Goal: Register for event/course

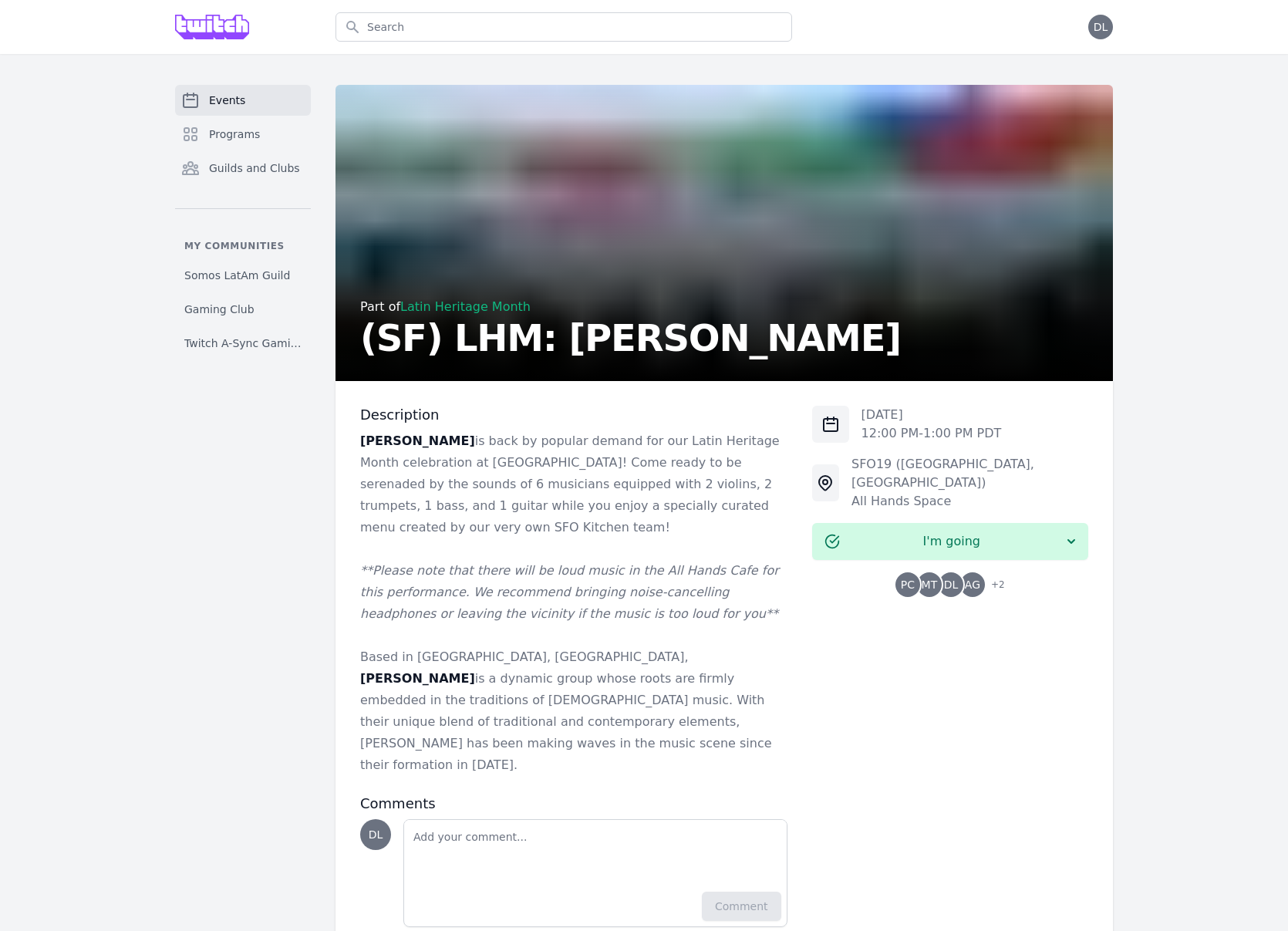
click at [196, 96] on icon "Sidebar" at bounding box center [190, 100] width 18 height 18
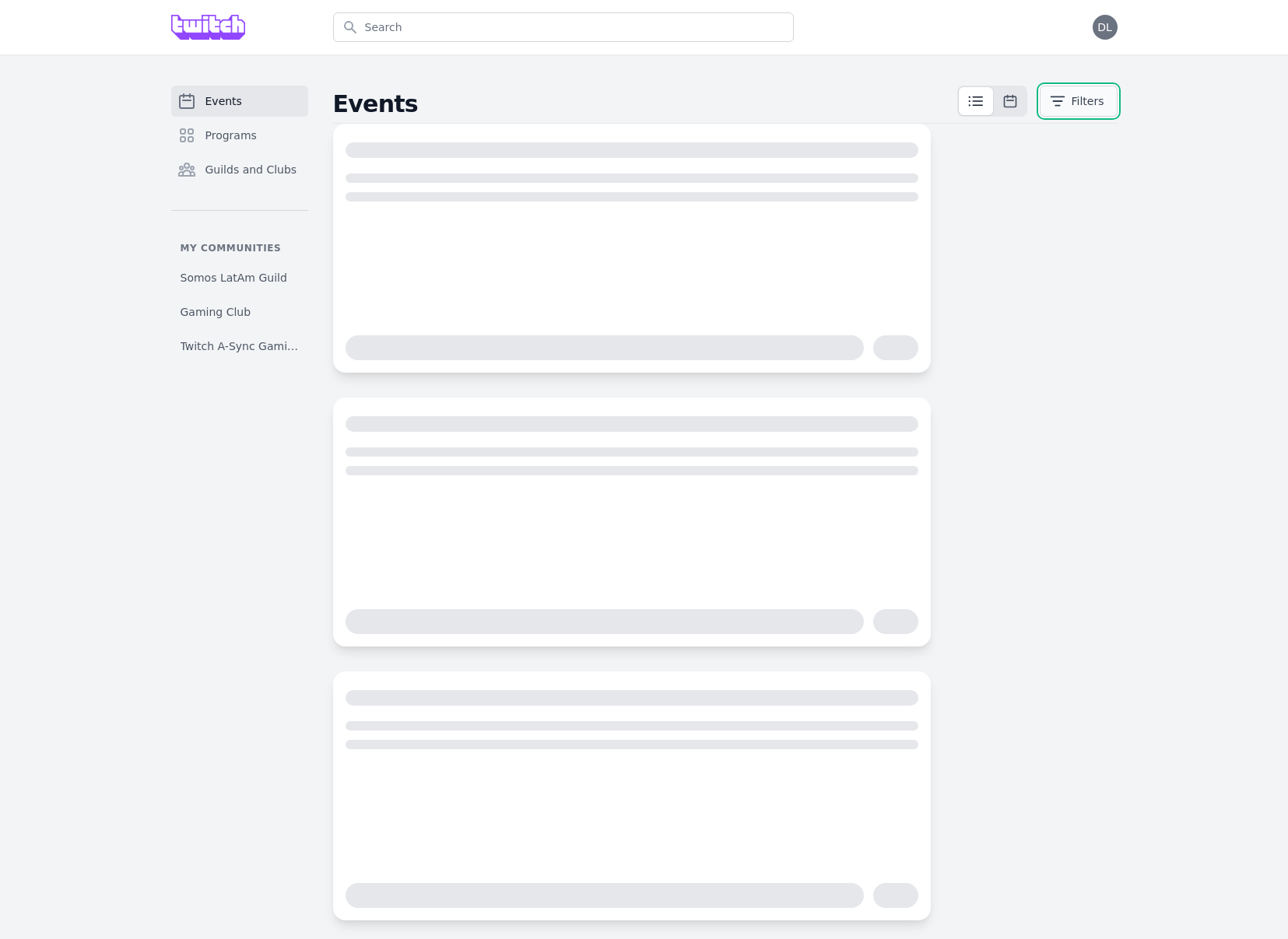
click at [1074, 98] on button "Filters" at bounding box center [1078, 101] width 77 height 31
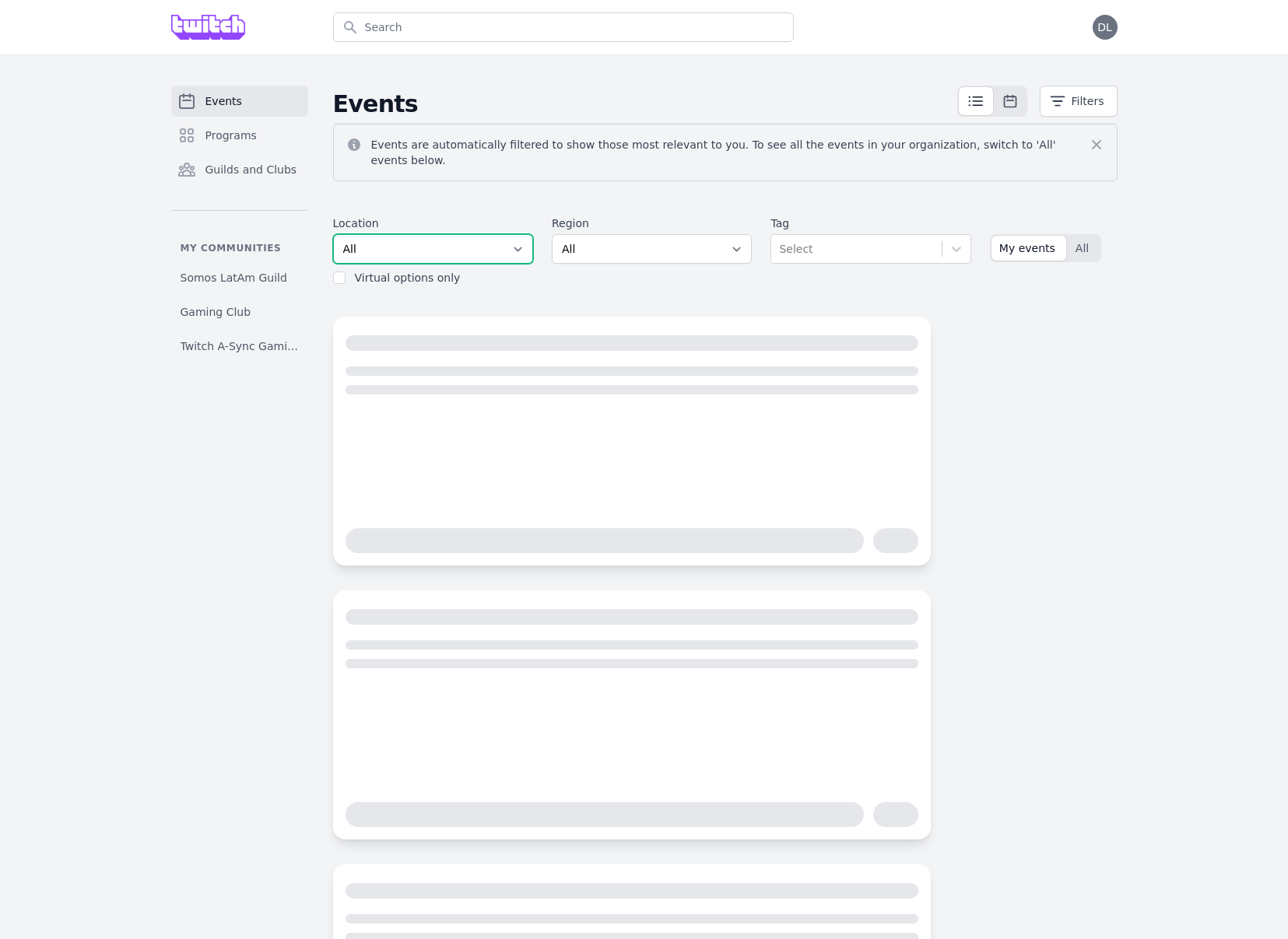
click at [445, 241] on select "All SEA81 Oscar ([GEOGRAPHIC_DATA], [GEOGRAPHIC_DATA]) LHR32 ([GEOGRAPHIC_DATA]…" at bounding box center [433, 248] width 200 height 29
click at [333, 234] on select "All SEA81 Oscar ([GEOGRAPHIC_DATA], [GEOGRAPHIC_DATA]) LHR32 ([GEOGRAPHIC_DATA]…" at bounding box center [433, 248] width 200 height 29
click at [643, 238] on select "All AMER - [GEOGRAPHIC_DATA] - [GEOGRAPHIC_DATA] - [GEOGRAPHIC_DATA] - West APA…" at bounding box center [652, 248] width 200 height 29
click at [552, 234] on select "All AMER - [GEOGRAPHIC_DATA] - [GEOGRAPHIC_DATA] - [GEOGRAPHIC_DATA] - West APA…" at bounding box center [652, 248] width 200 height 29
click at [218, 25] on img at bounding box center [208, 28] width 75 height 25
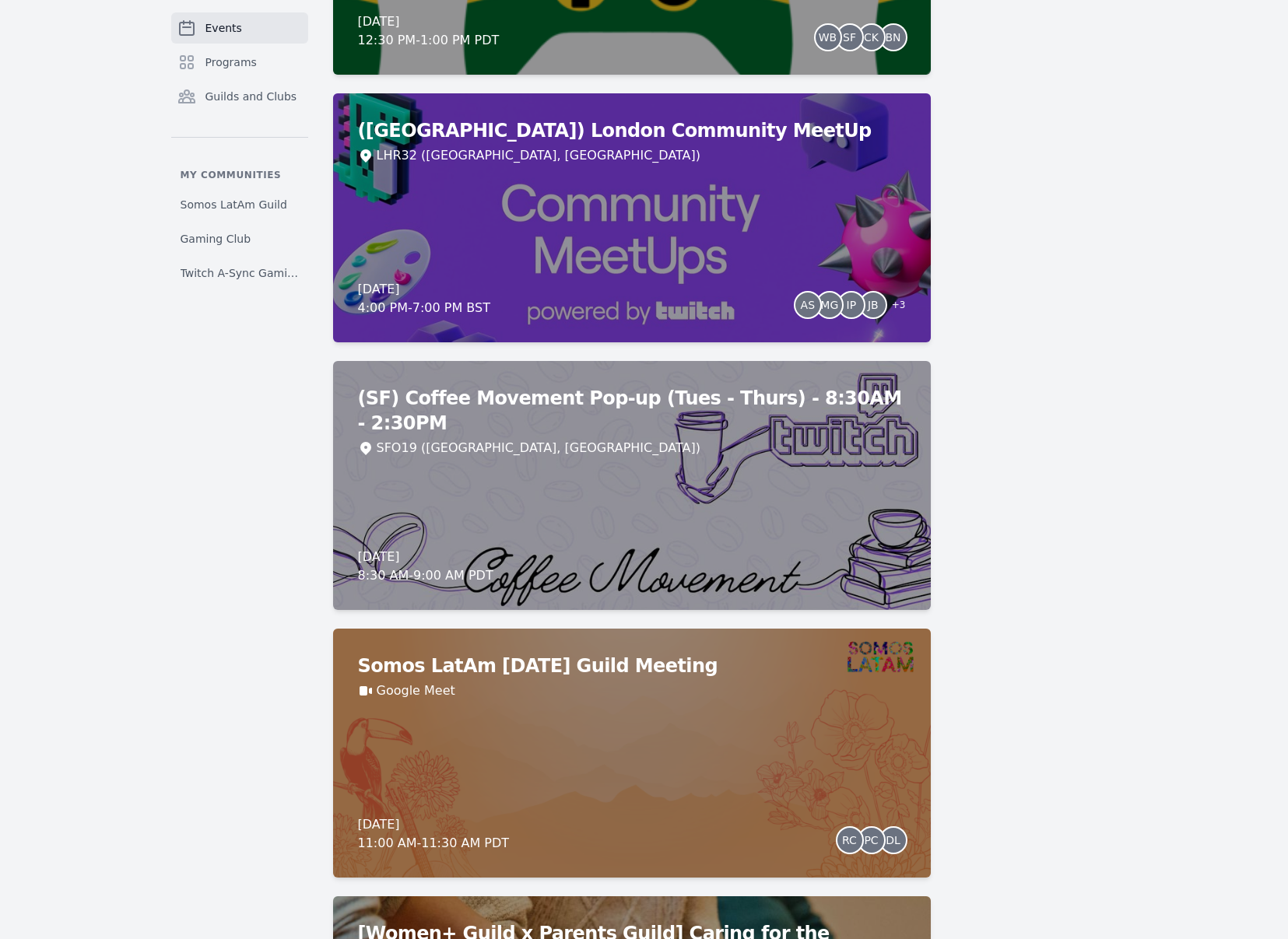
scroll to position [1426, 0]
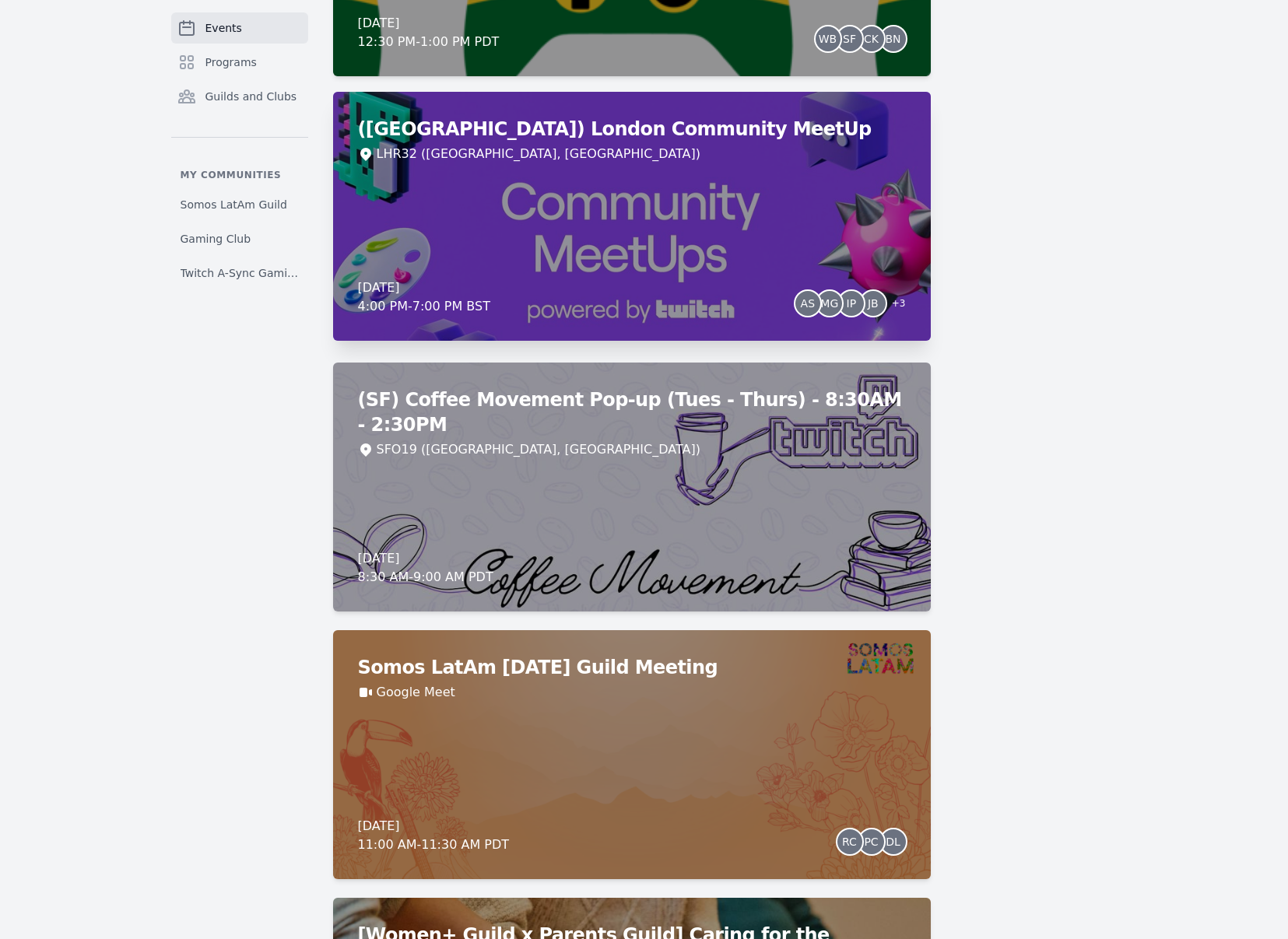
click at [667, 231] on div "([GEOGRAPHIC_DATA]) London Community MeetUp LHR32 ([GEOGRAPHIC_DATA], [GEOGRAPH…" at bounding box center [632, 216] width 597 height 249
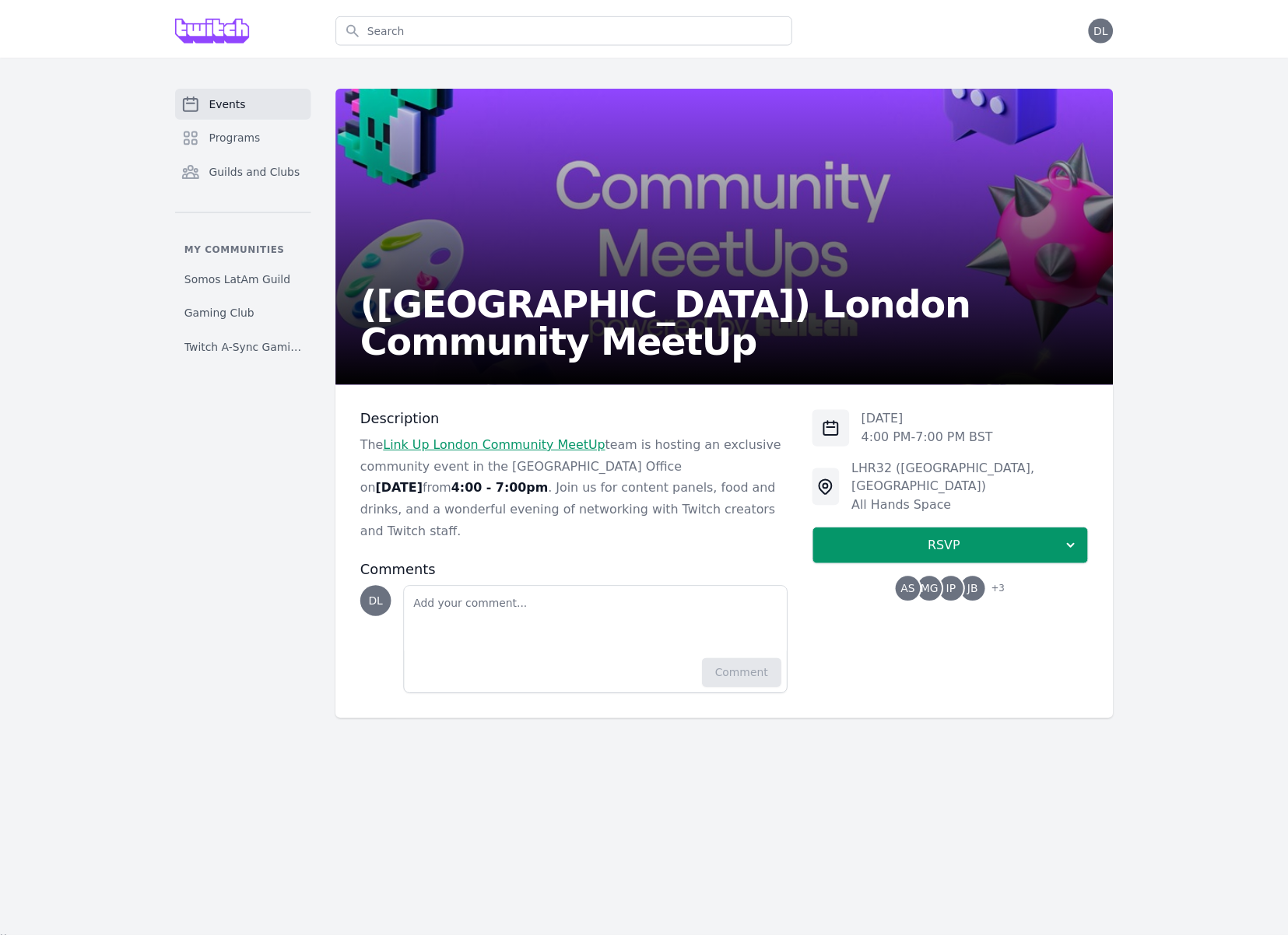
scroll to position [13, 0]
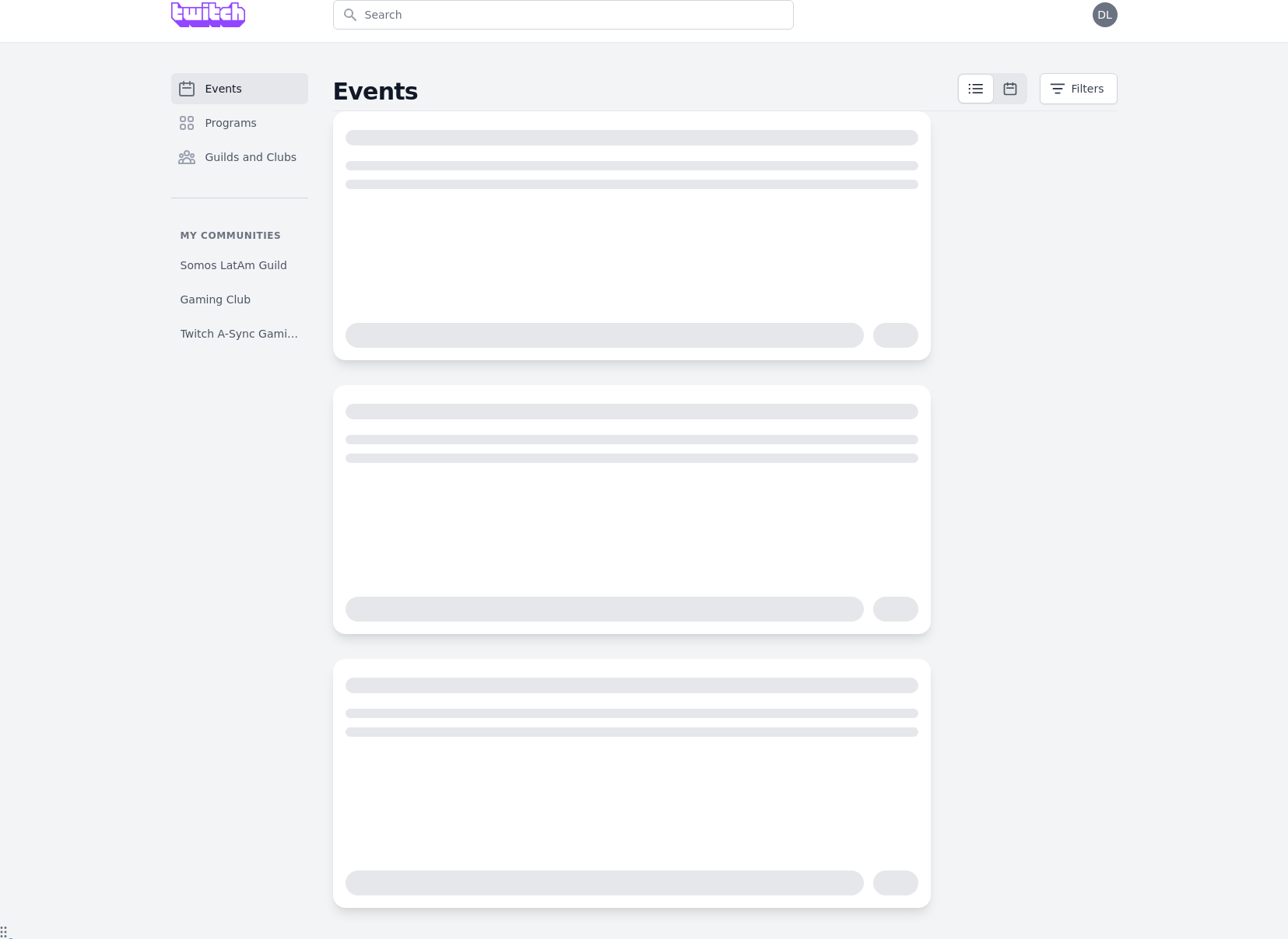
click at [216, 21] on img at bounding box center [208, 15] width 75 height 25
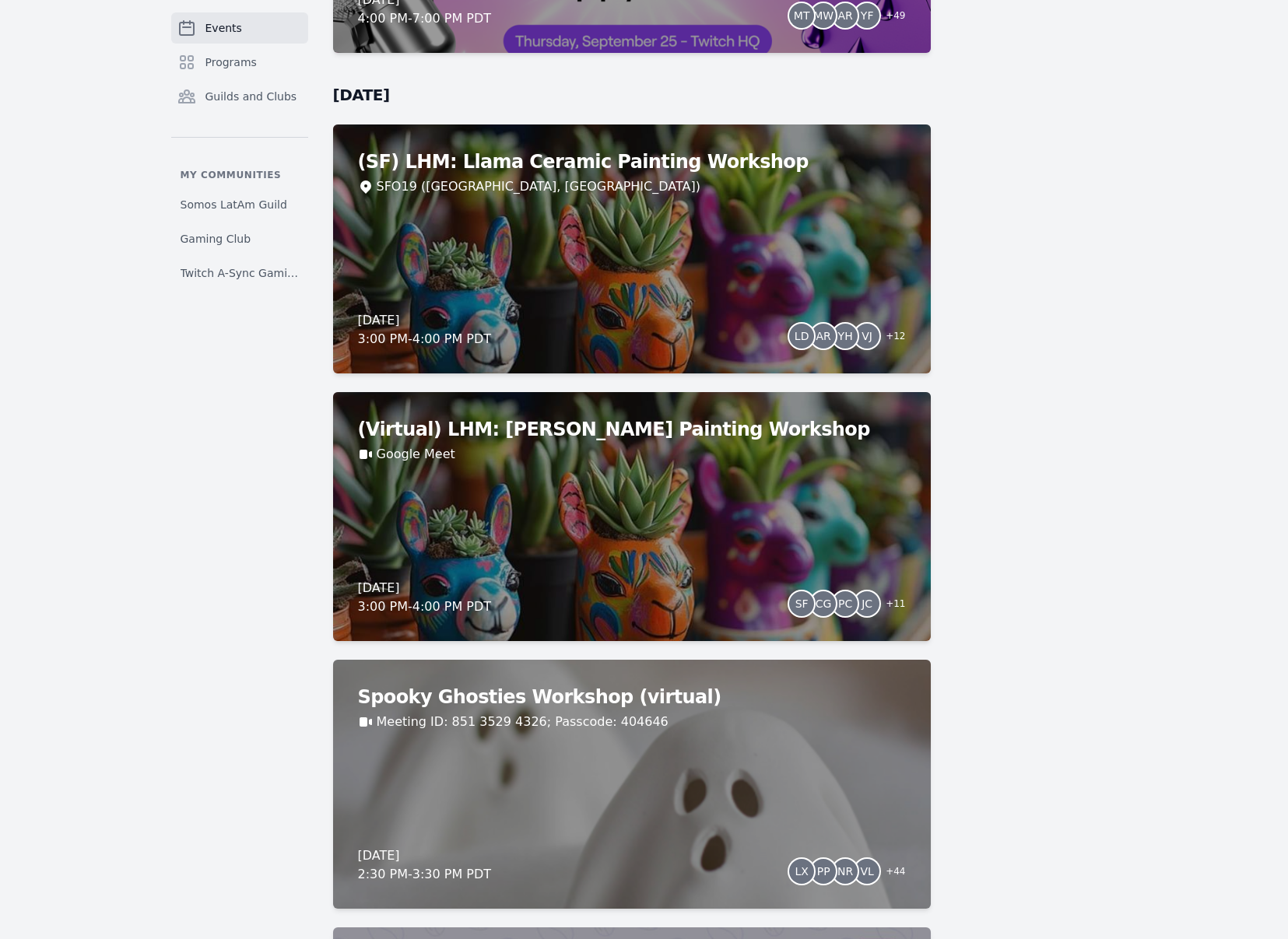
scroll to position [5315, 0]
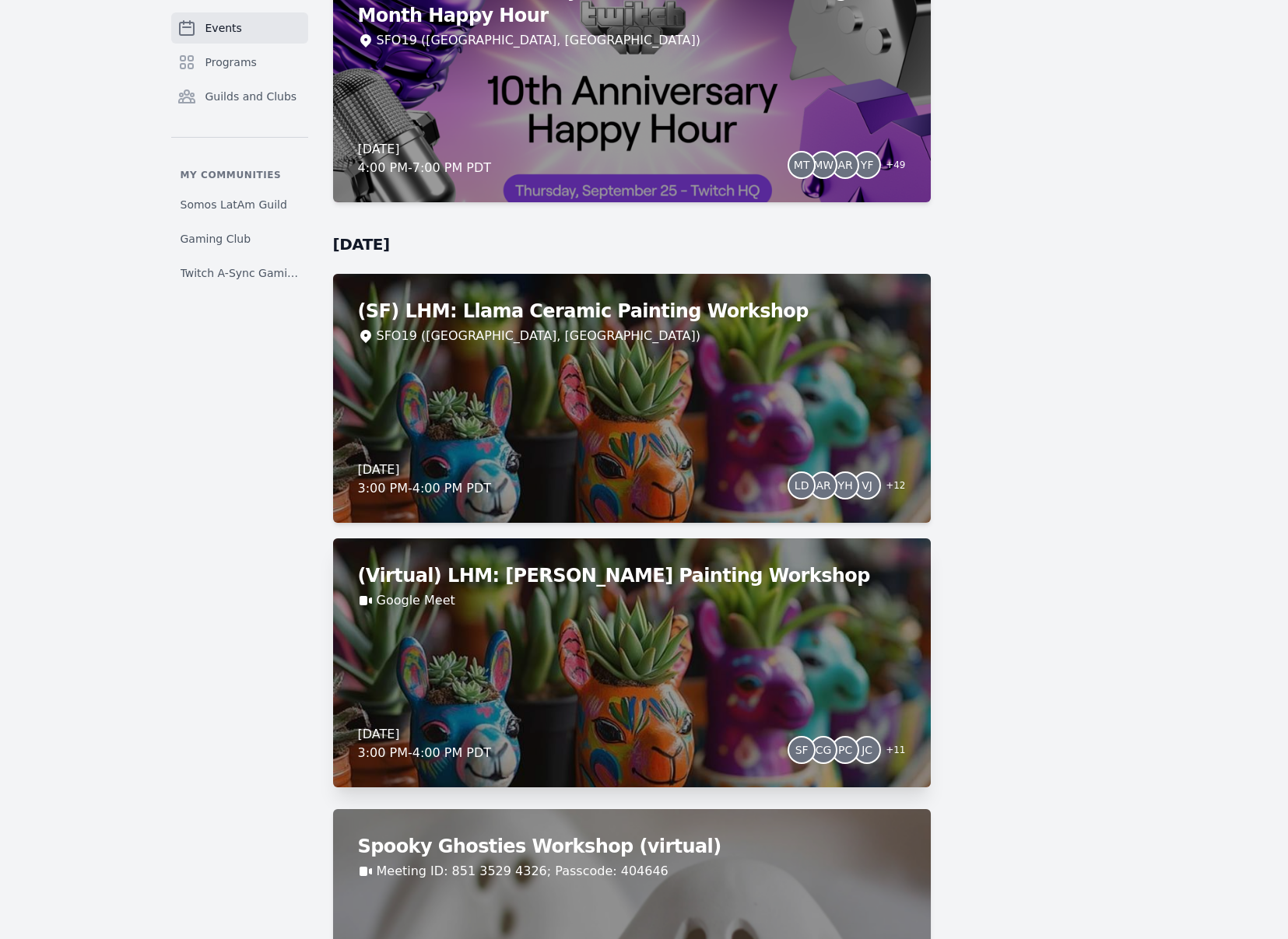
click at [660, 628] on div "(Virtual) LHM: Llama Ceramic Painting Workshop Google Meet [DATE] 3:00 PM - 4:0…" at bounding box center [632, 663] width 597 height 249
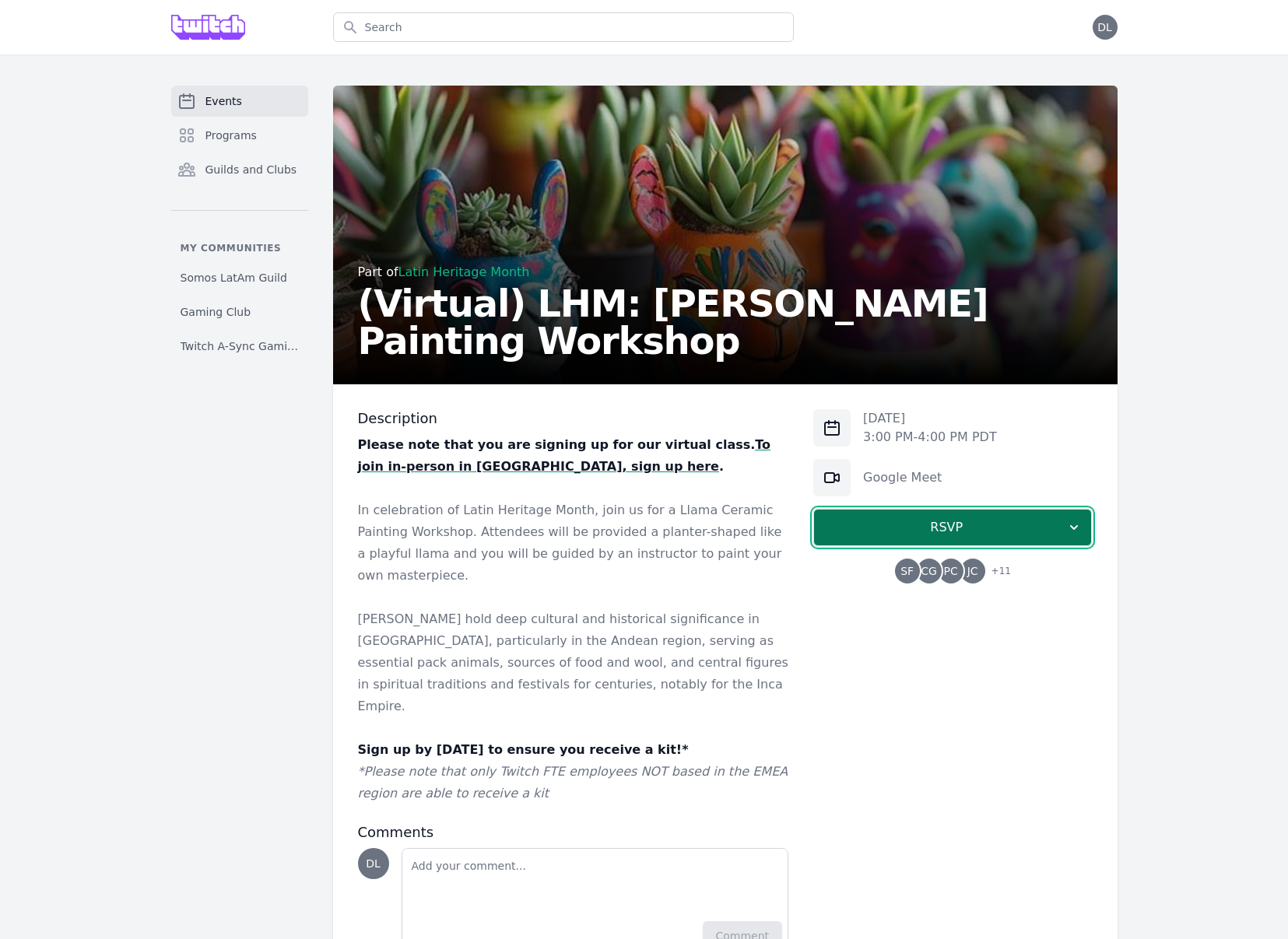
click at [885, 534] on span "RSVP" at bounding box center [946, 528] width 240 height 19
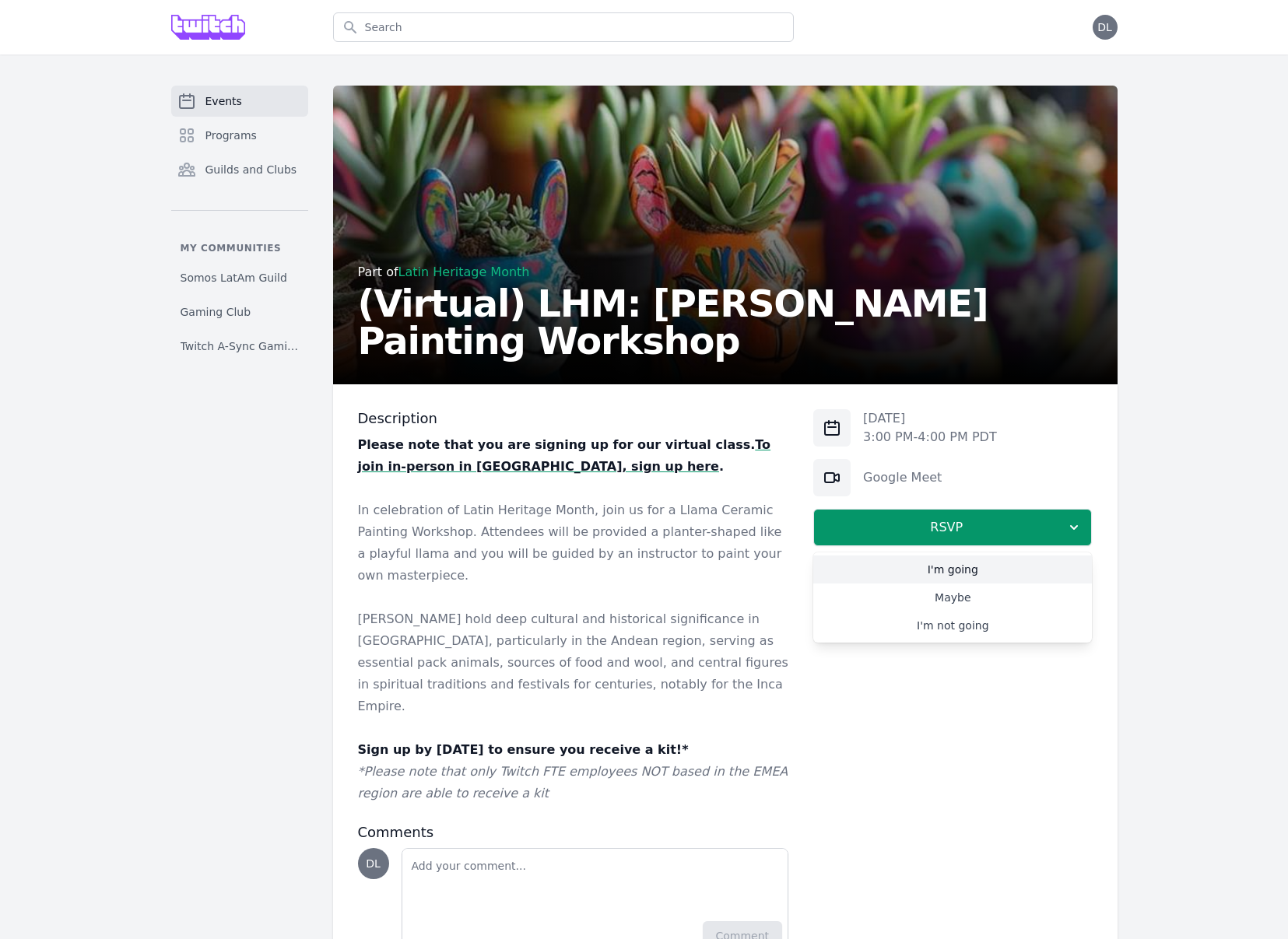
click at [948, 574] on link "I'm going" at bounding box center [951, 569] width 278 height 28
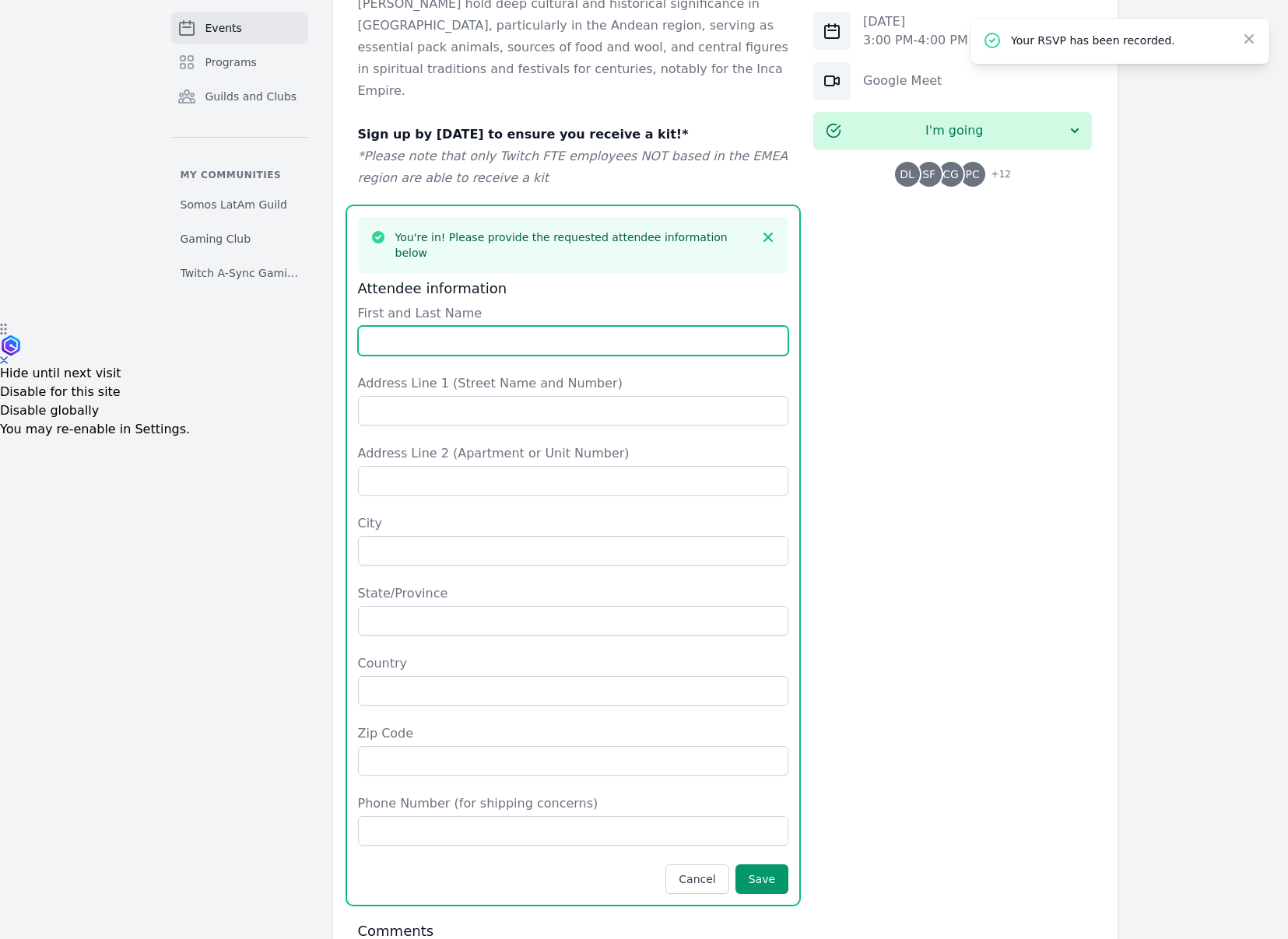
click at [496, 326] on input "First and Last Name" at bounding box center [573, 340] width 431 height 29
type input "[PERSON_NAME]"
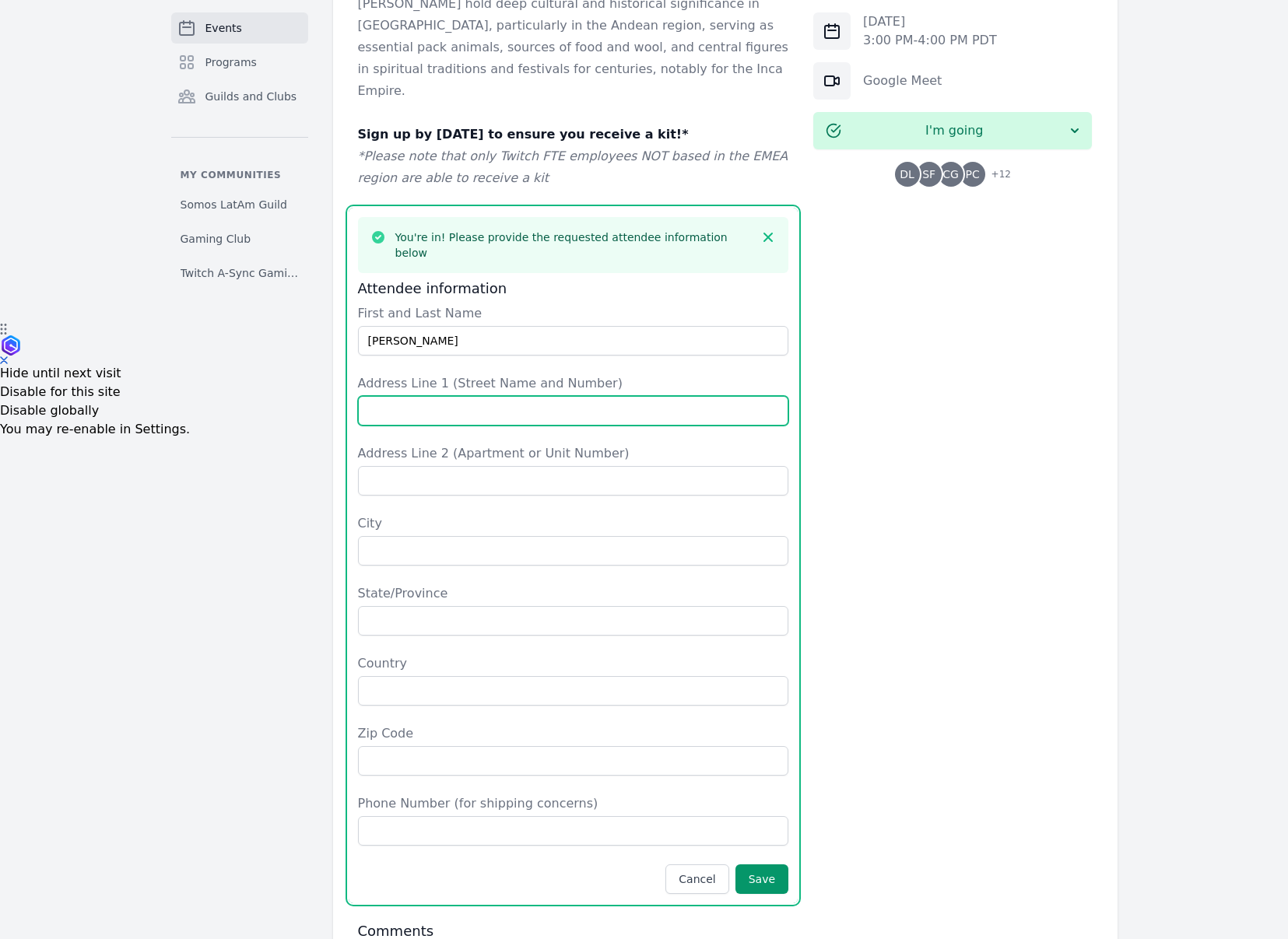
type input "L"
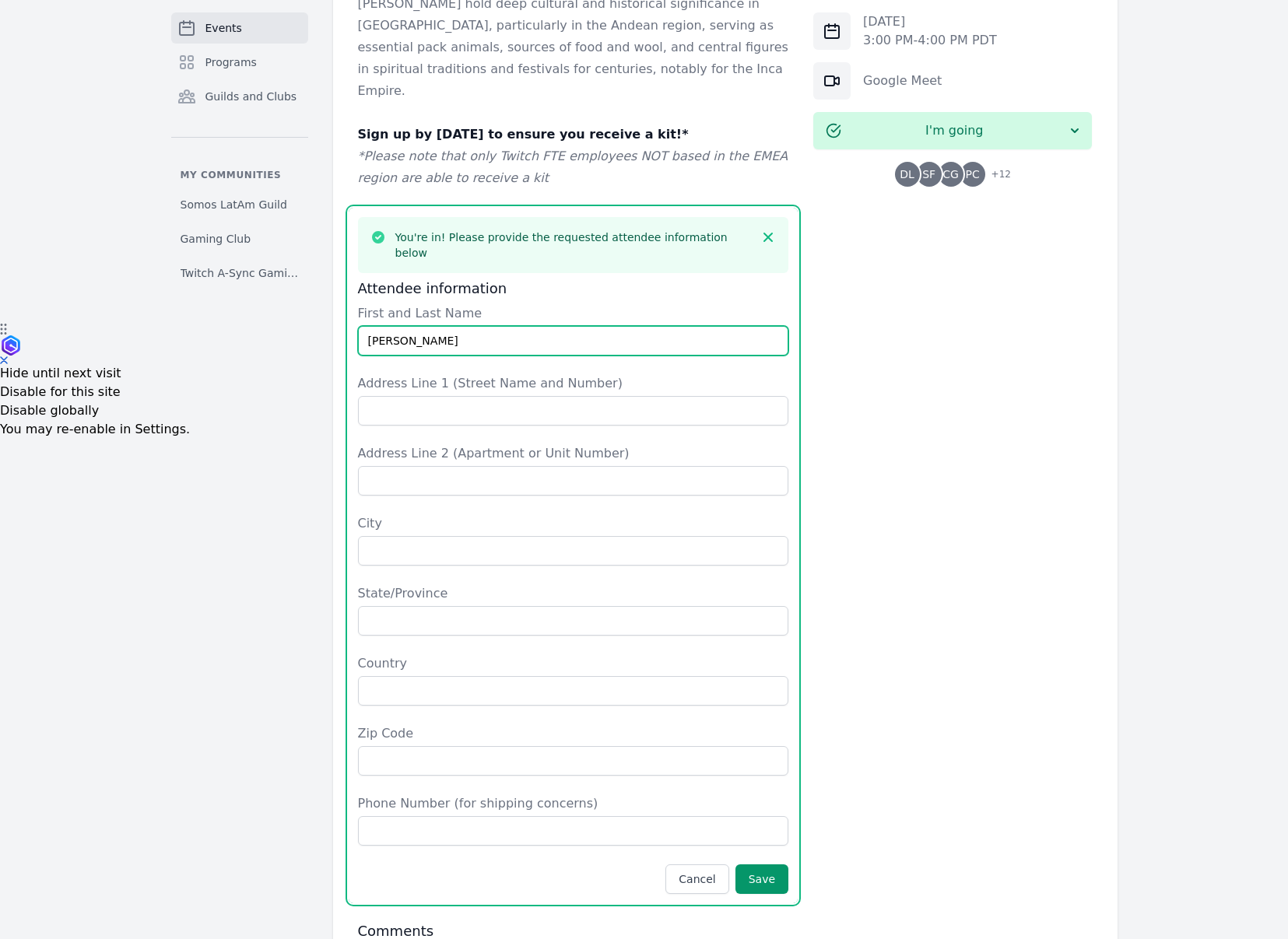
click at [638, 326] on input "[PERSON_NAME]" at bounding box center [573, 340] width 431 height 29
click at [591, 326] on input "[PERSON_NAME]" at bounding box center [573, 340] width 431 height 29
type input "[PERSON_NAME]"
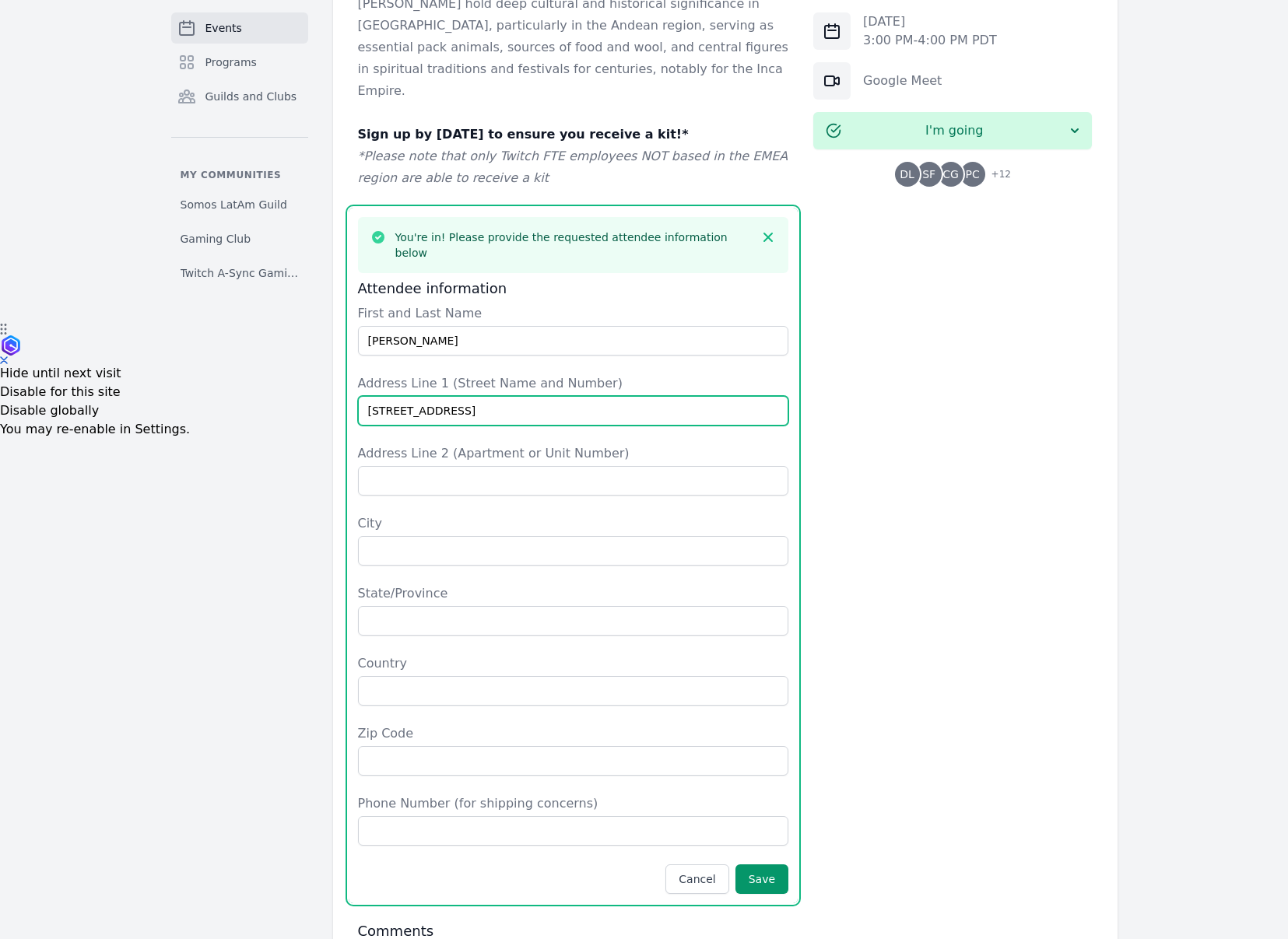
type input "[STREET_ADDRESS]"
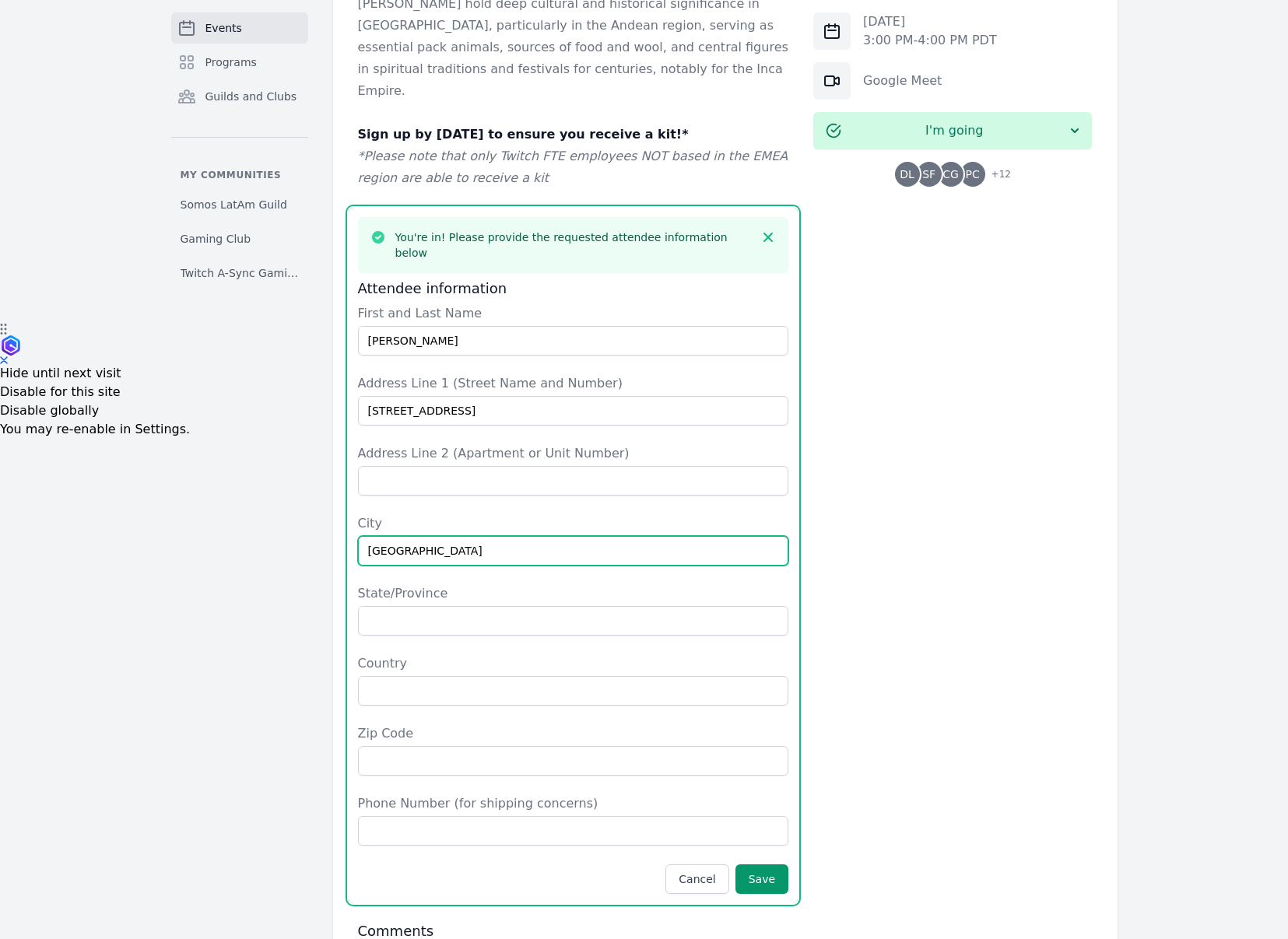
type input "[GEOGRAPHIC_DATA]"
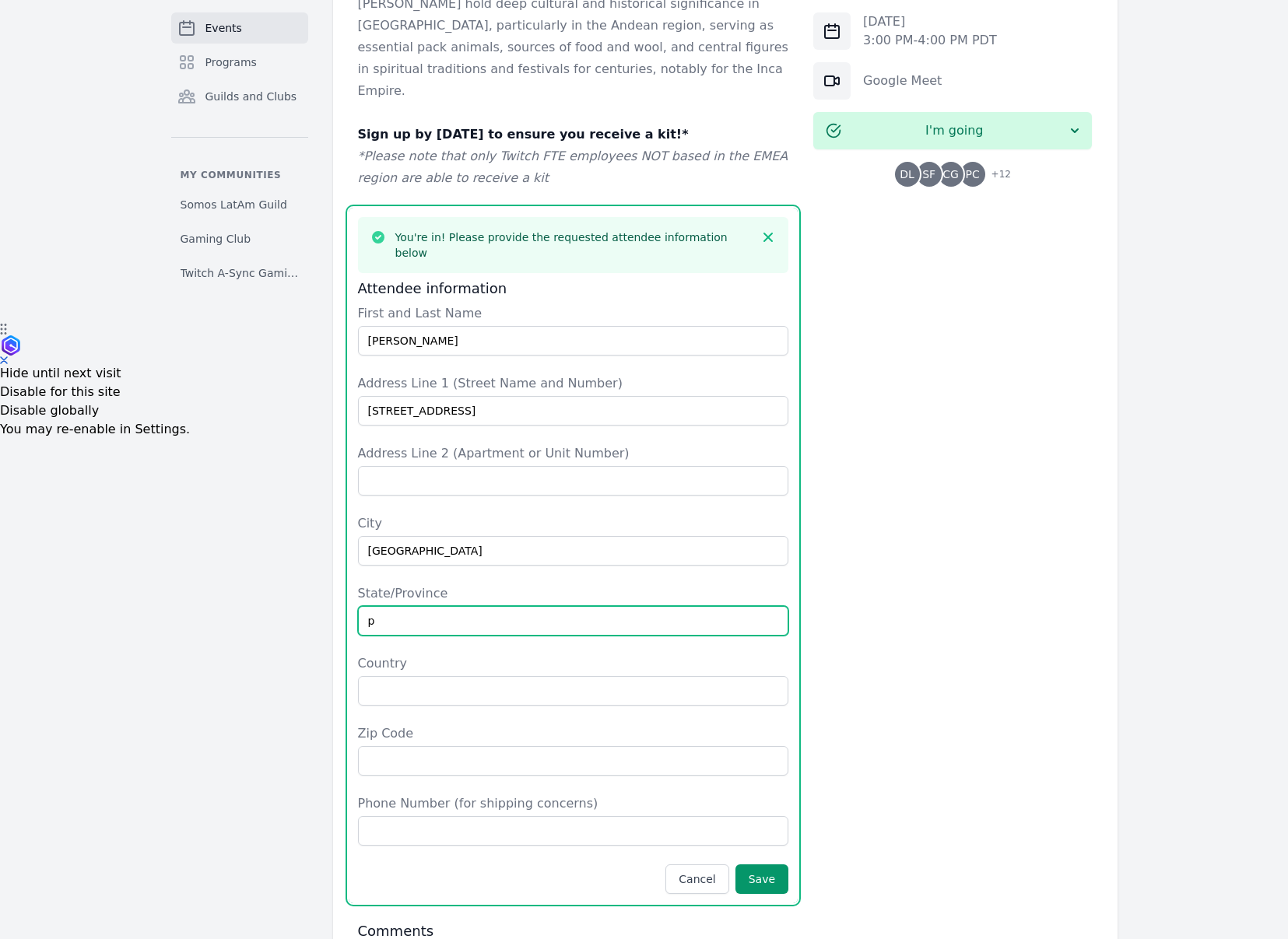
type input "p"
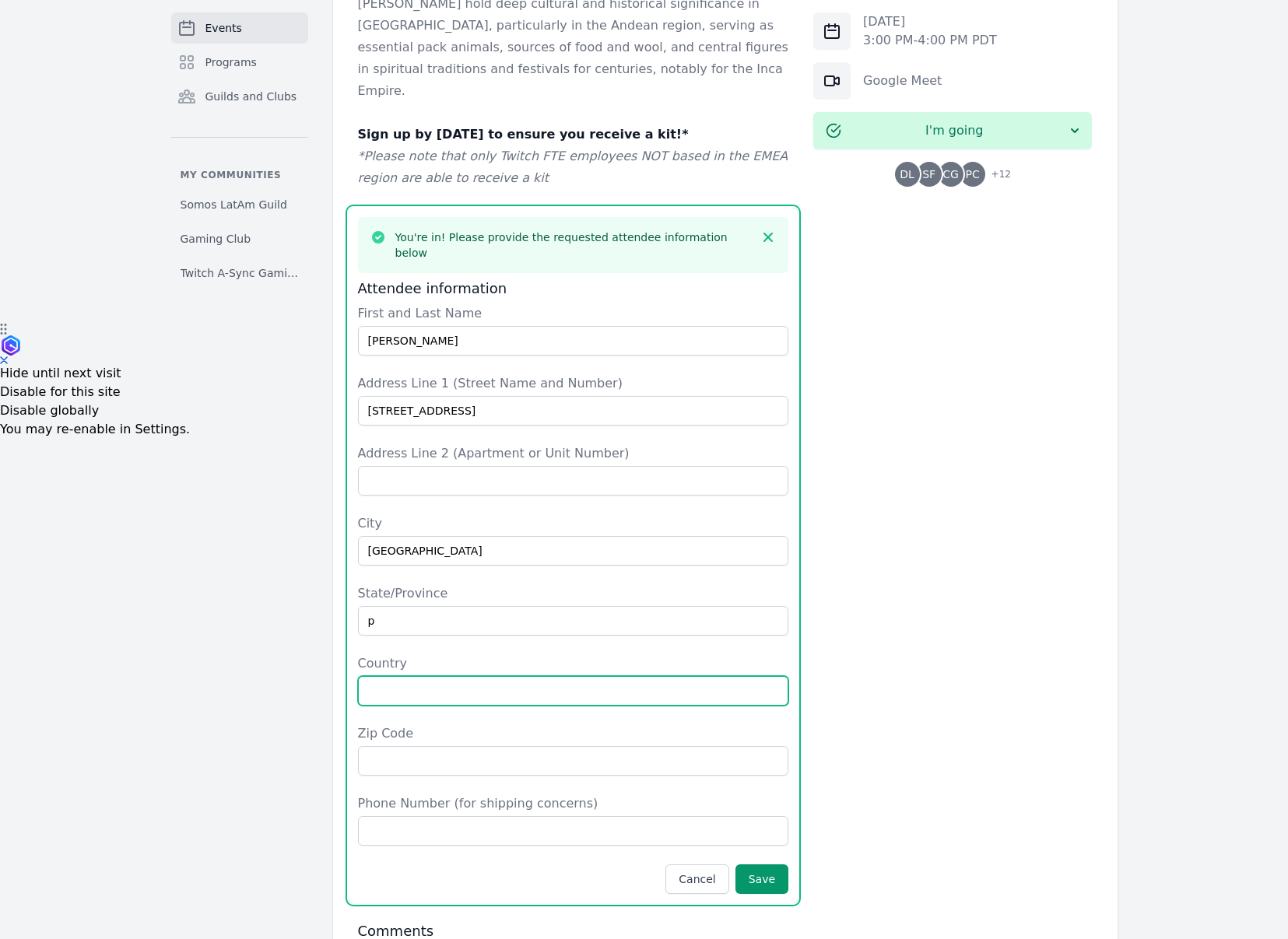
type input "1"
type input "[GEOGRAPHIC_DATA]"
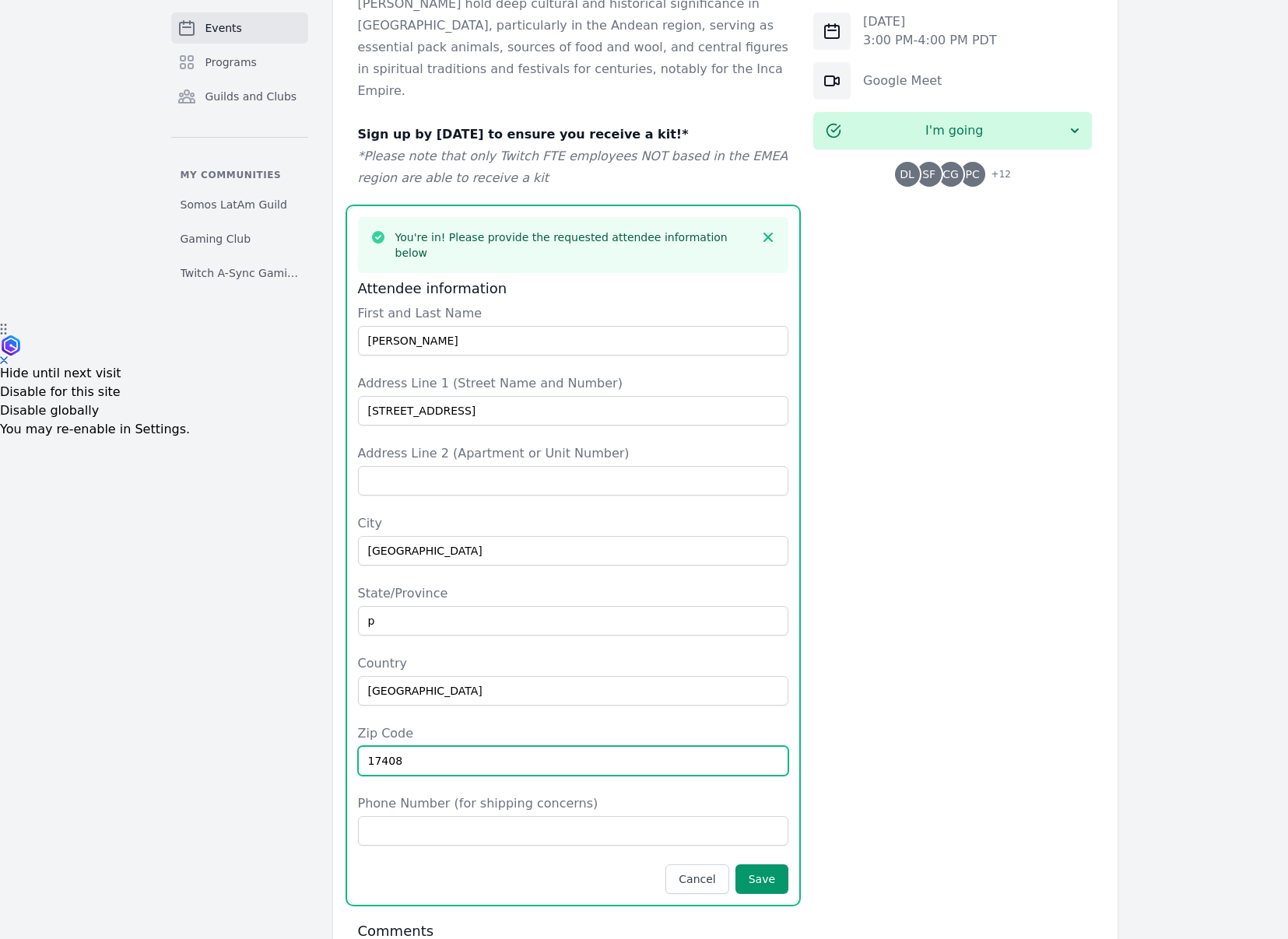
type input "17408"
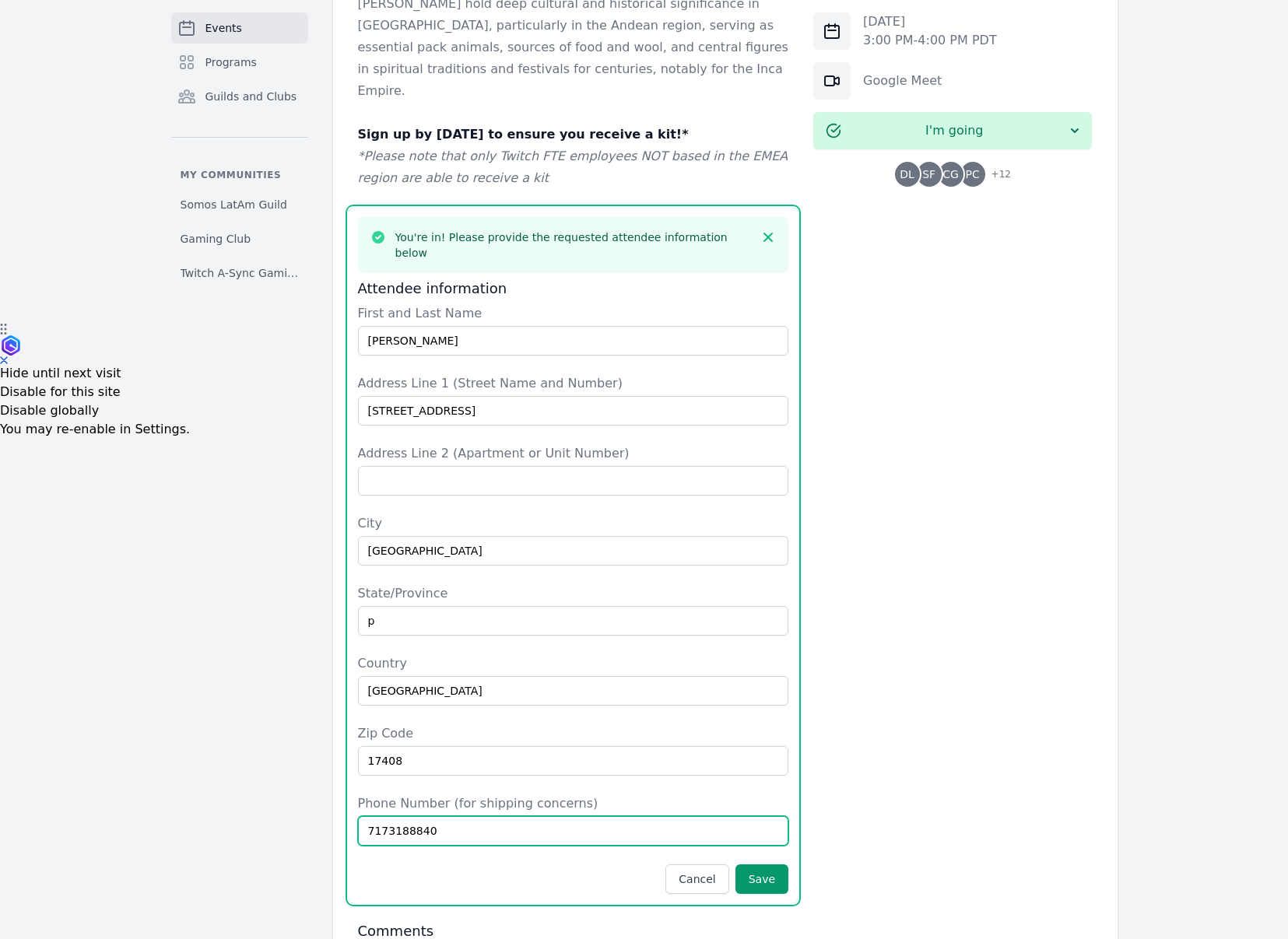
type input "7173188840"
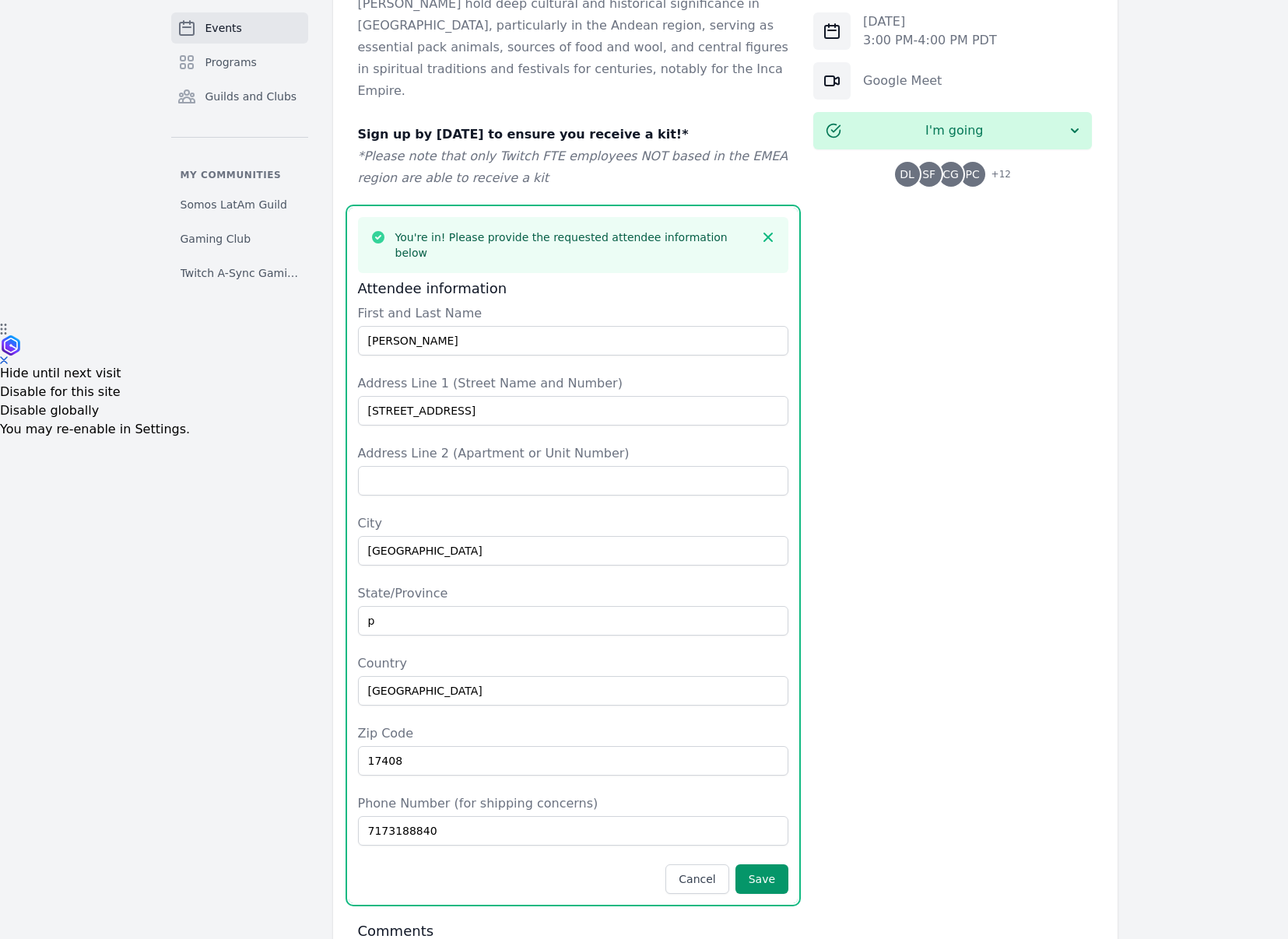
click at [432, 581] on form "First and Last Name [PERSON_NAME] Address Line 1 (Street Name and Number) [STRE…" at bounding box center [573, 599] width 431 height 590
drag, startPoint x: 388, startPoint y: 564, endPoint x: 328, endPoint y: 558, distance: 60.3
click at [329, 558] on div "Events Programs Guilds and Clubs My communities Somos LatAm Guild Gaming Club T…" at bounding box center [644, 275] width 996 height 1610
type input "PA"
click at [774, 864] on button "Save" at bounding box center [761, 878] width 53 height 29
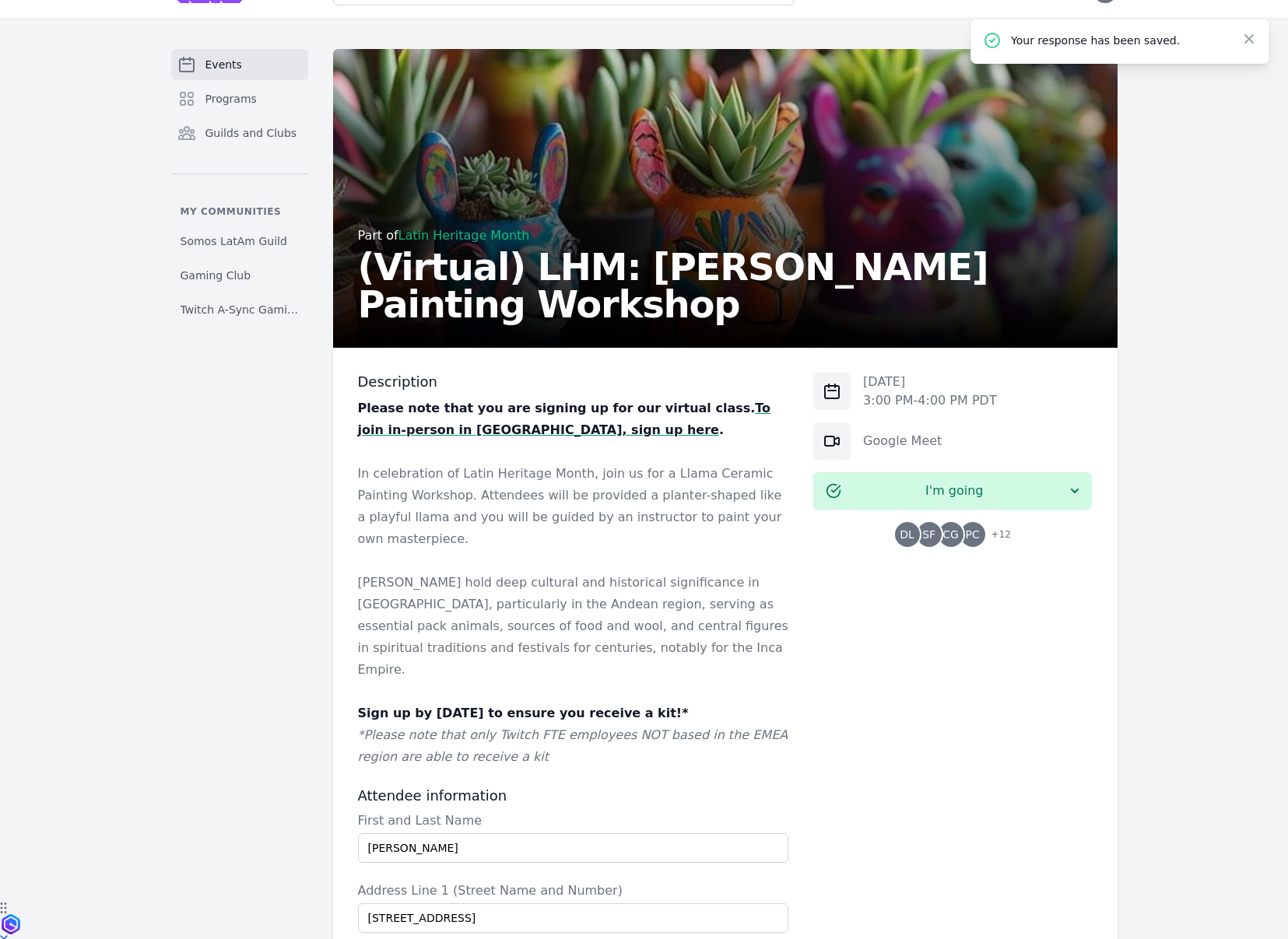
scroll to position [26, 0]
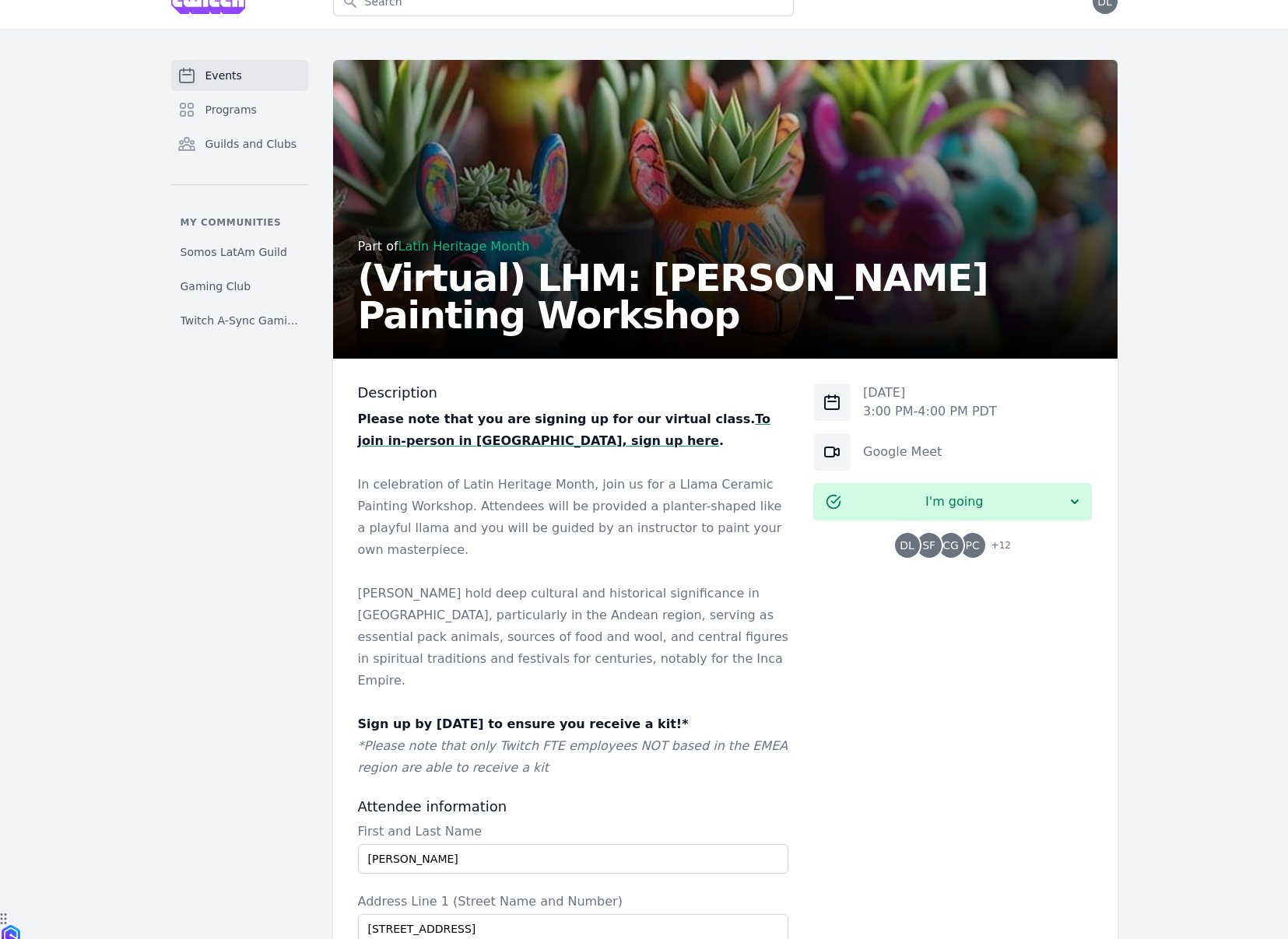
click at [242, 73] on link "Events" at bounding box center [239, 75] width 137 height 31
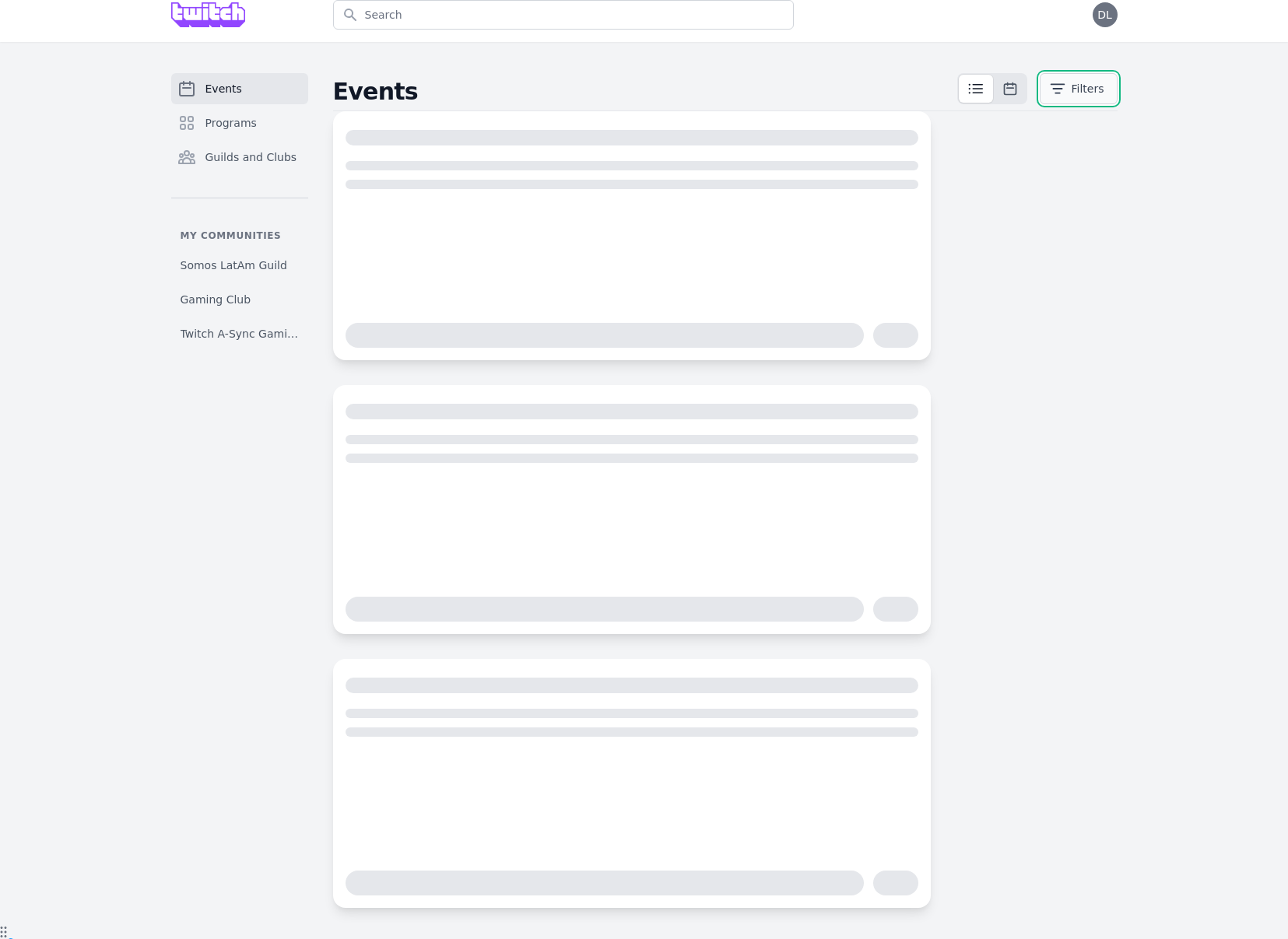
click at [1094, 88] on button "Filters" at bounding box center [1078, 88] width 77 height 31
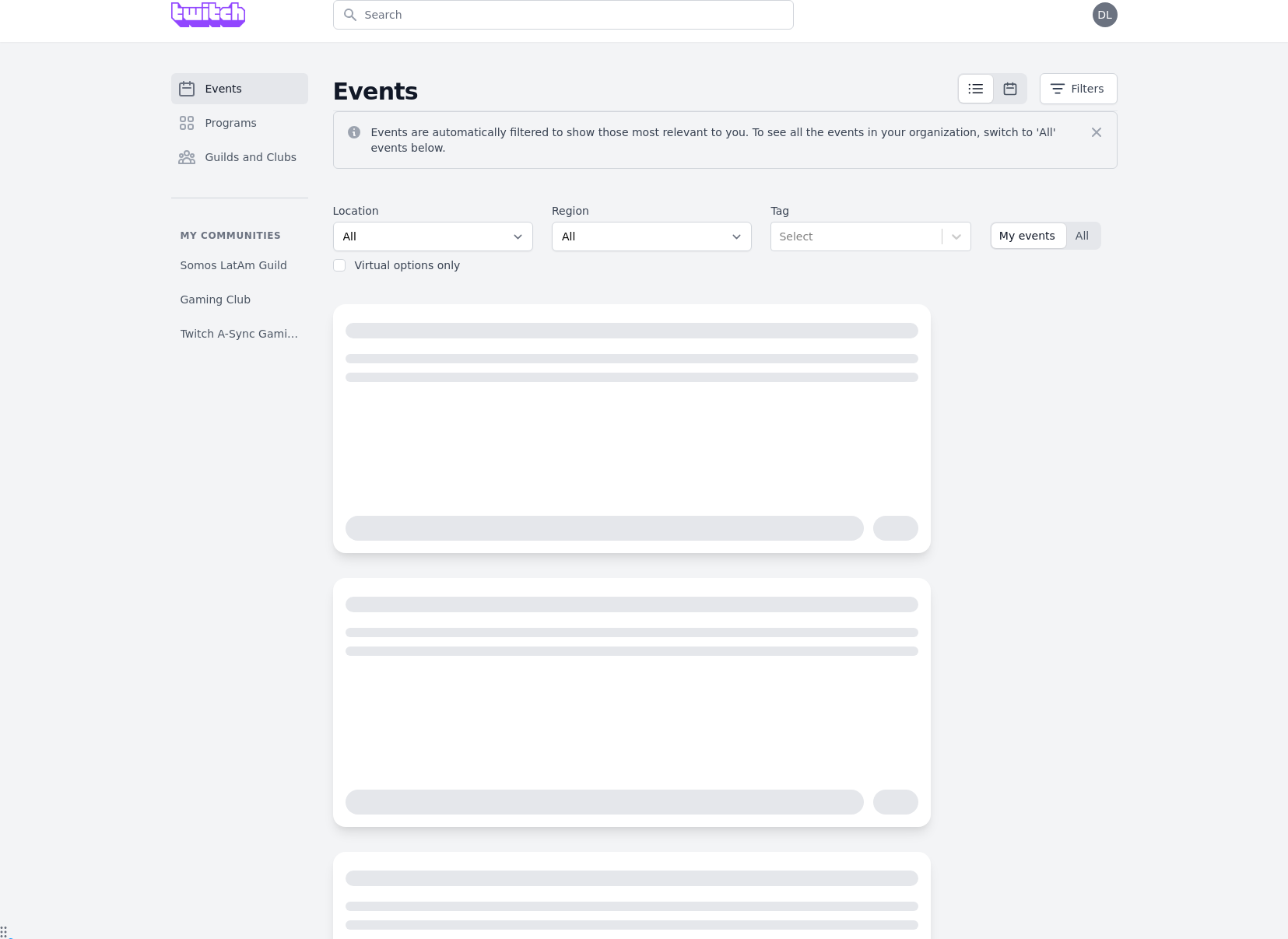
click at [935, 224] on div "Select" at bounding box center [856, 236] width 170 height 28
click at [935, 224] on div "Select" at bounding box center [856, 236] width 168 height 28
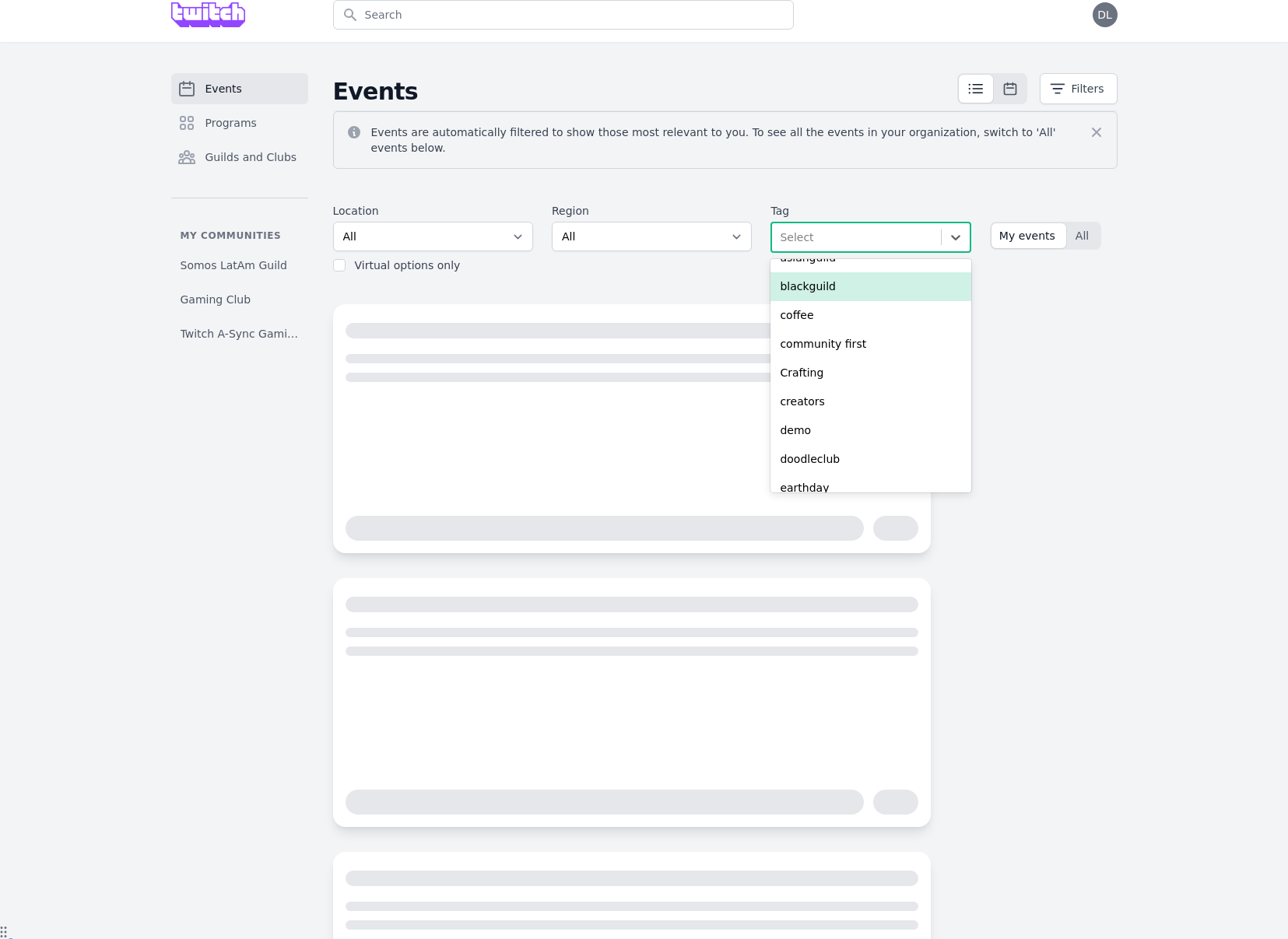
scroll to position [66, 0]
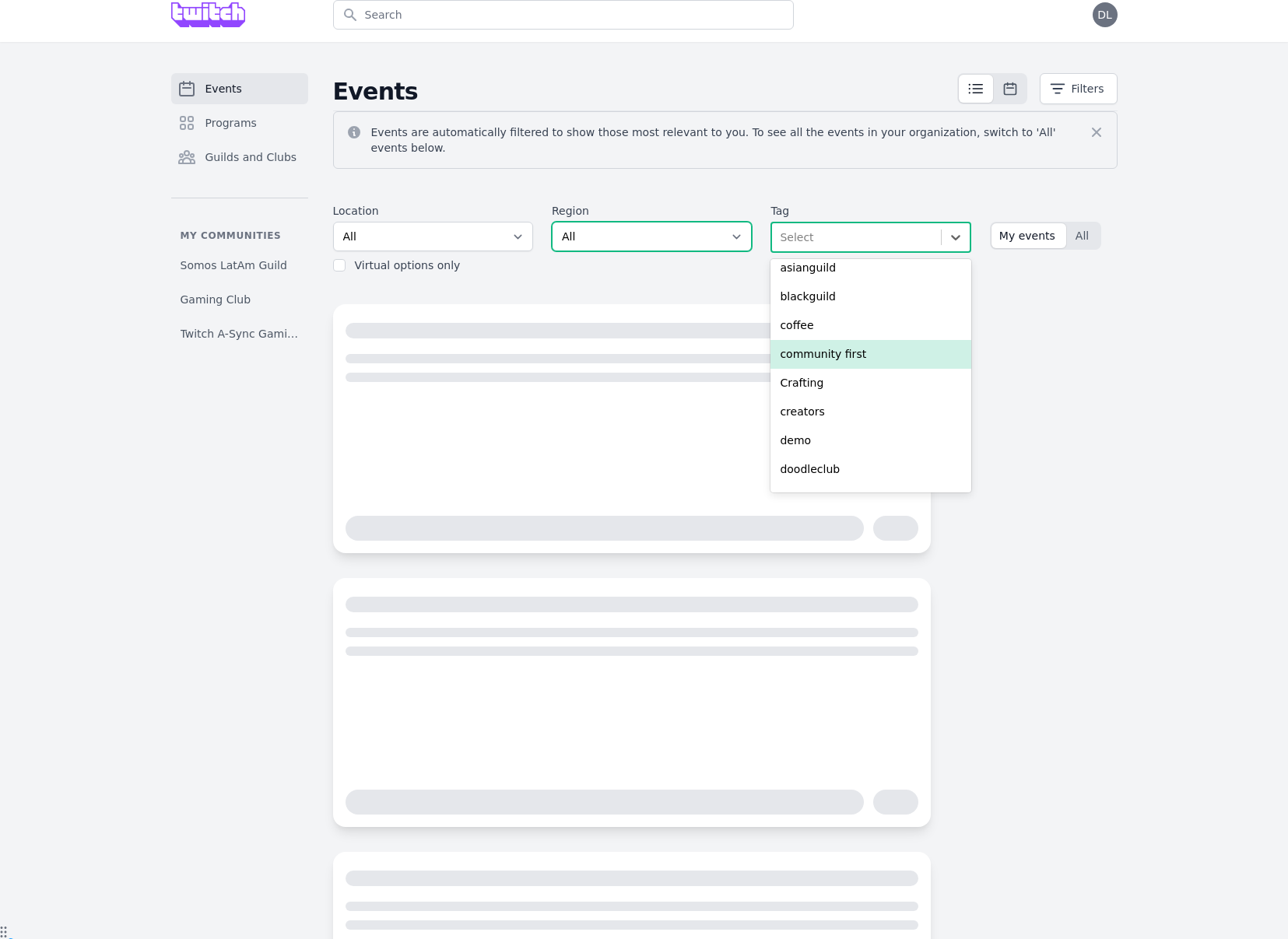
click at [627, 236] on select "All AMER - [GEOGRAPHIC_DATA] - [GEOGRAPHIC_DATA] - [GEOGRAPHIC_DATA] - West APA…" at bounding box center [652, 236] width 200 height 29
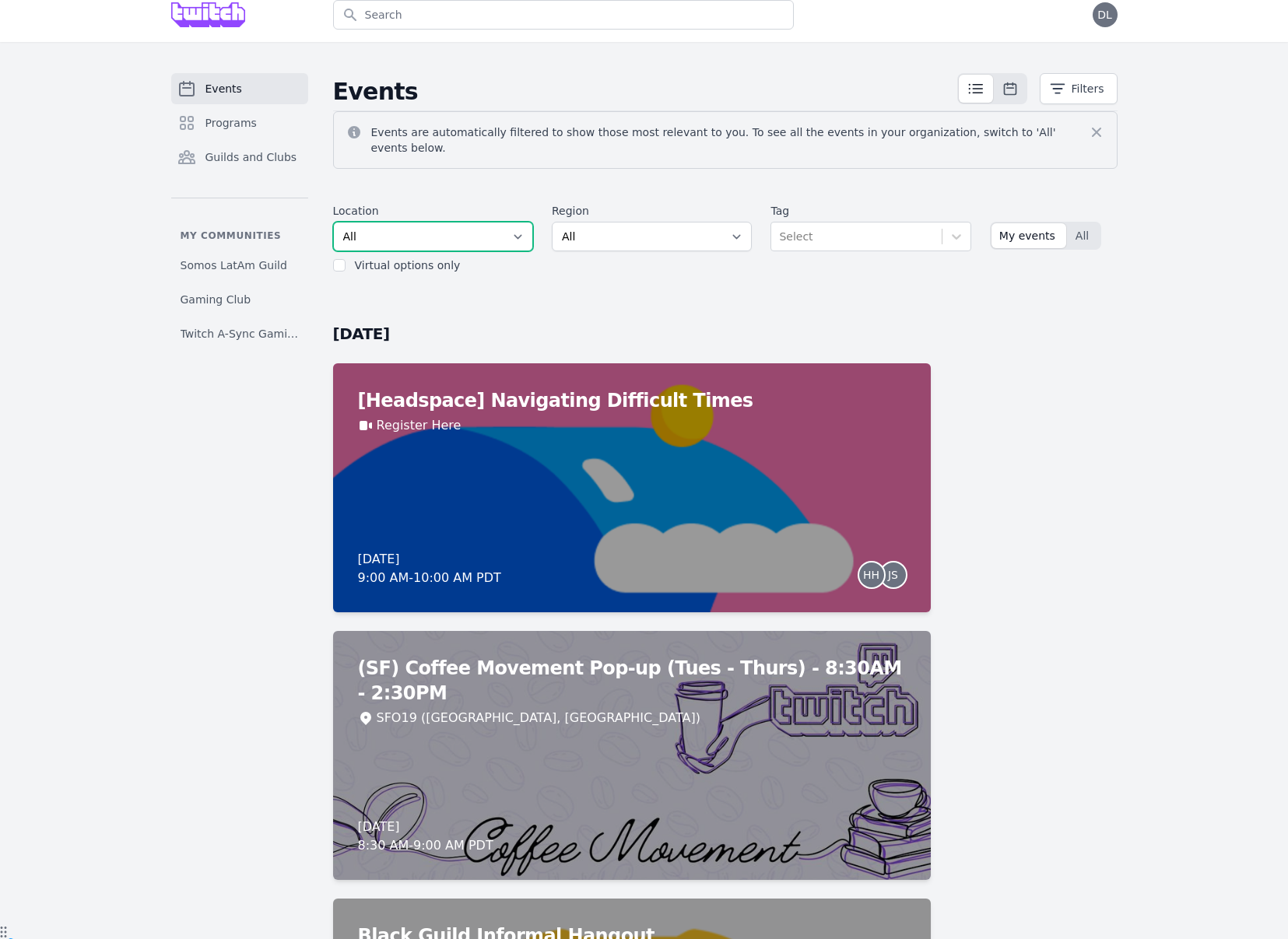
click at [391, 222] on select "All SEA81 Oscar ([GEOGRAPHIC_DATA], [GEOGRAPHIC_DATA]) LHR32 ([GEOGRAPHIC_DATA]…" at bounding box center [433, 236] width 200 height 29
click at [335, 259] on input "checkbox" at bounding box center [339, 265] width 13 height 13
checkbox input "true"
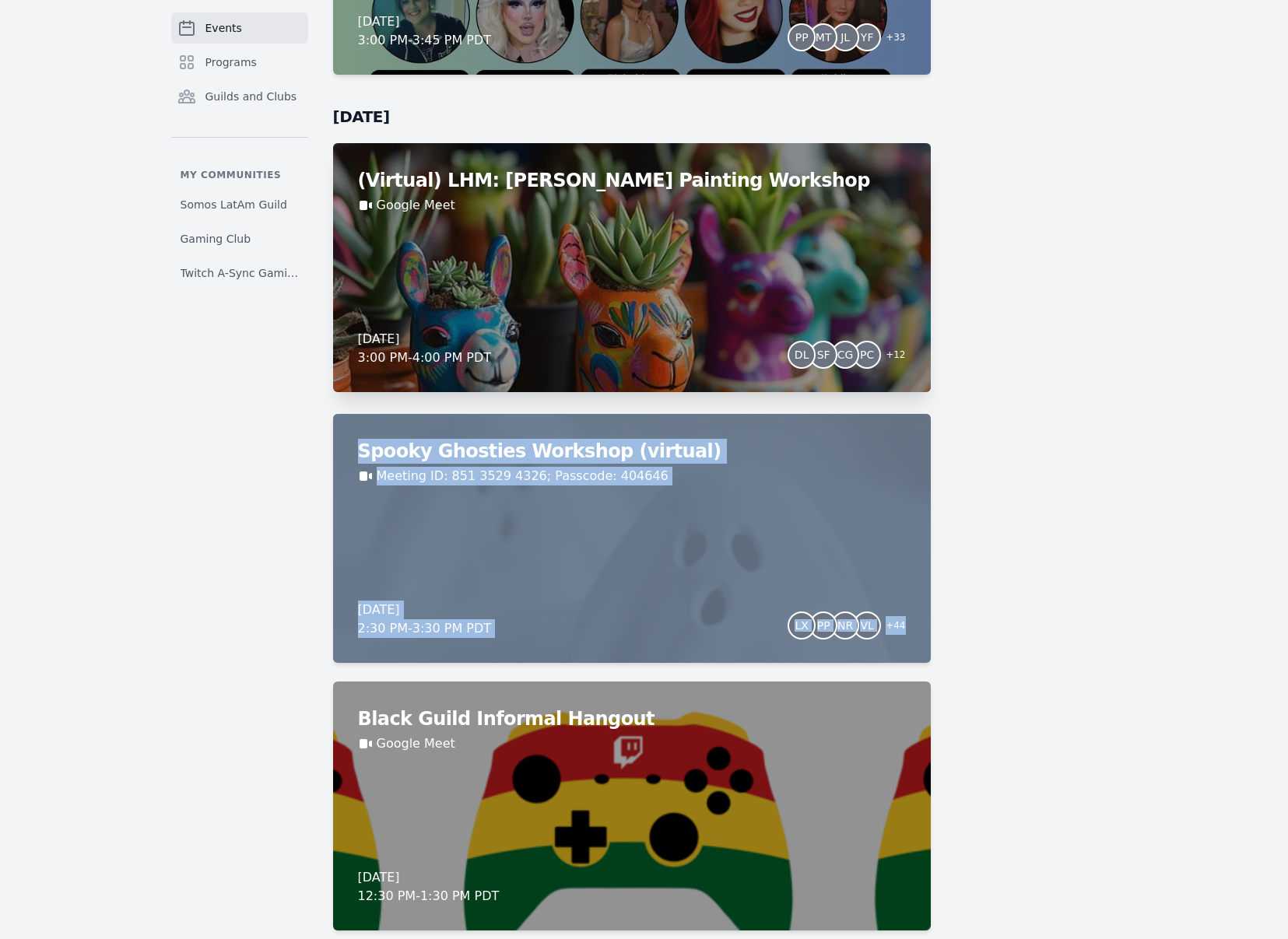
scroll to position [2428, 0]
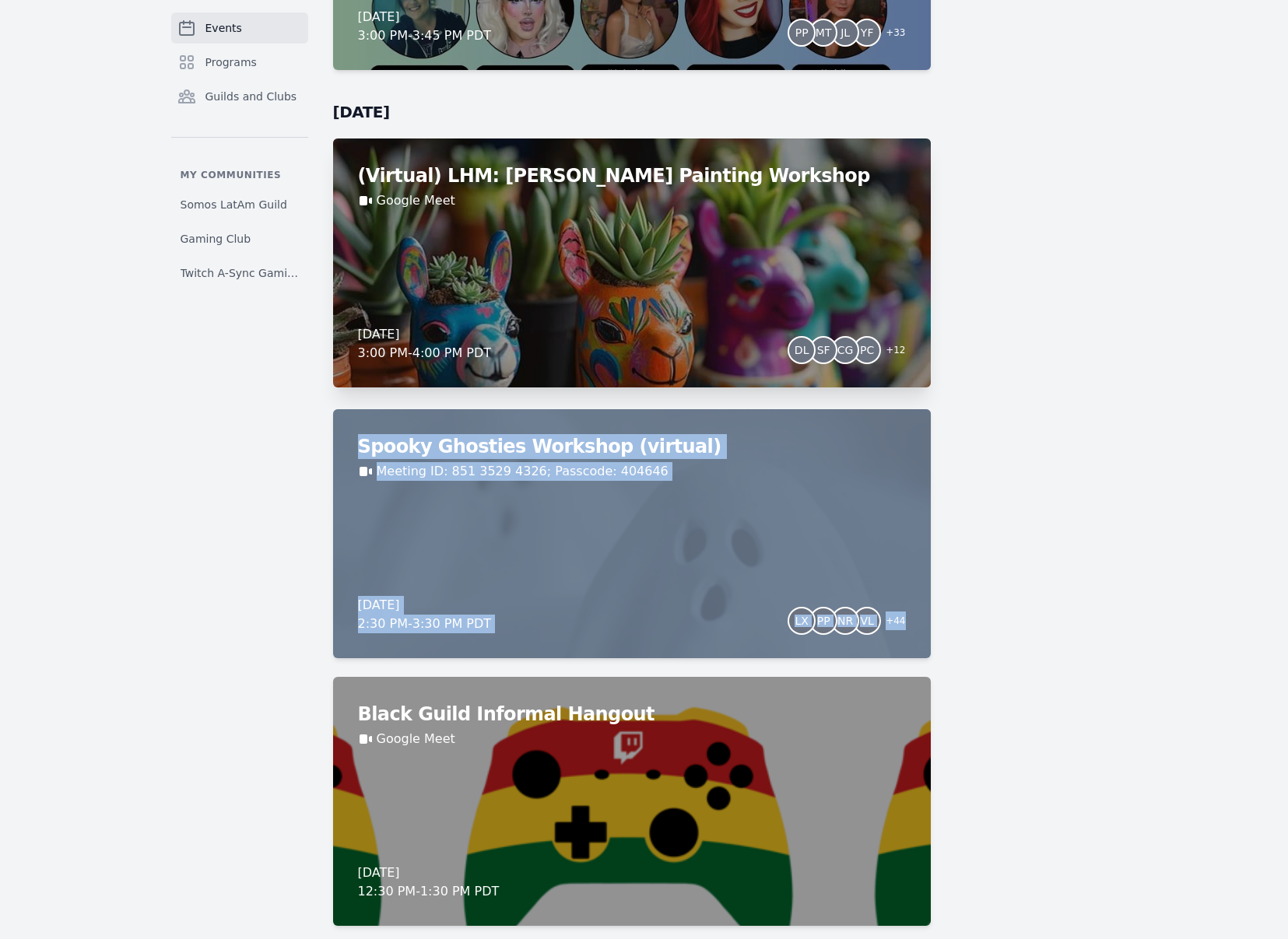
click at [705, 244] on div "(Virtual) LHM: Llama Ceramic Painting Workshop Google Meet [DATE] 3:00 PM - 4:0…" at bounding box center [632, 263] width 597 height 249
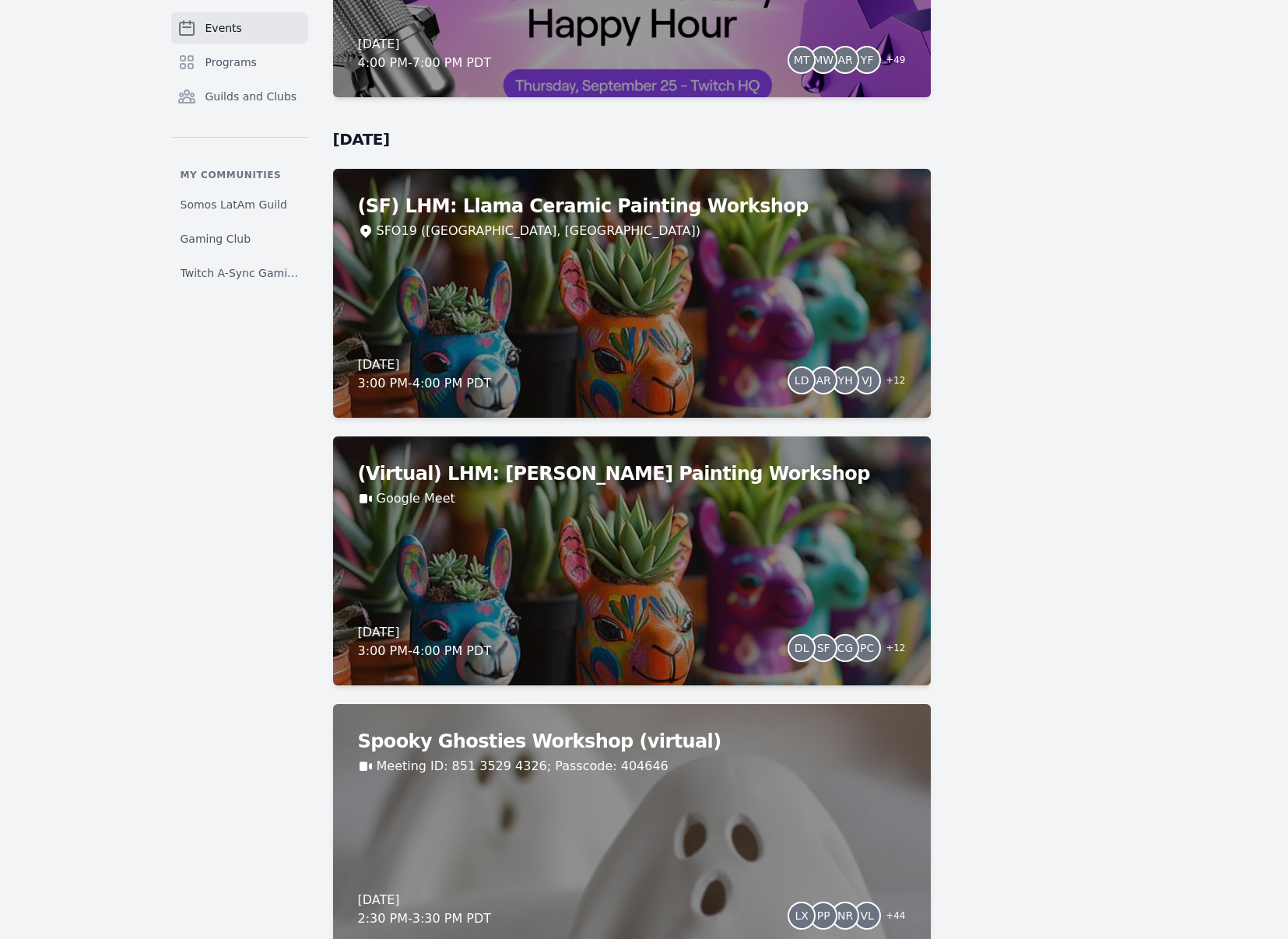
scroll to position [5543, 0]
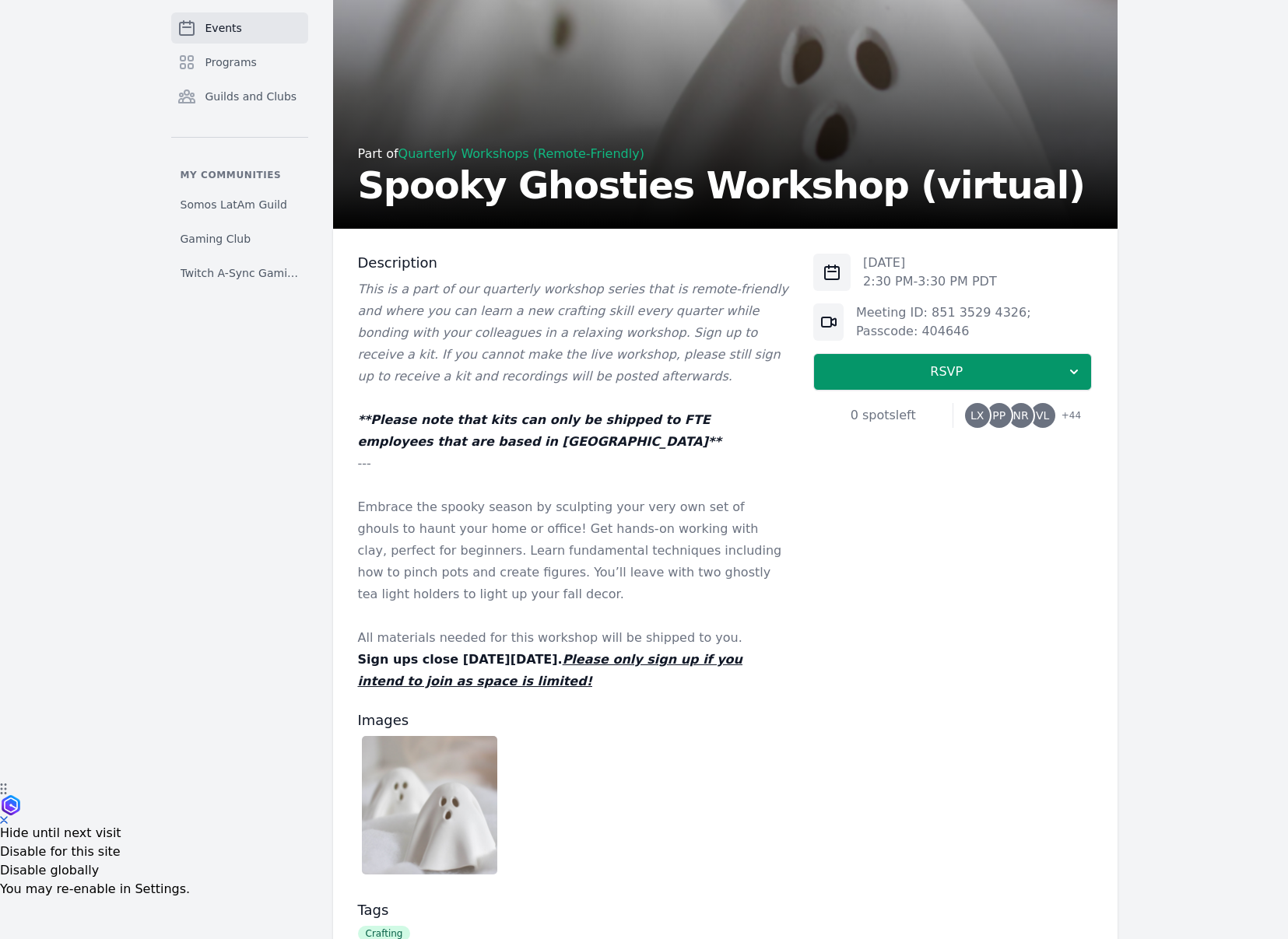
scroll to position [12, 0]
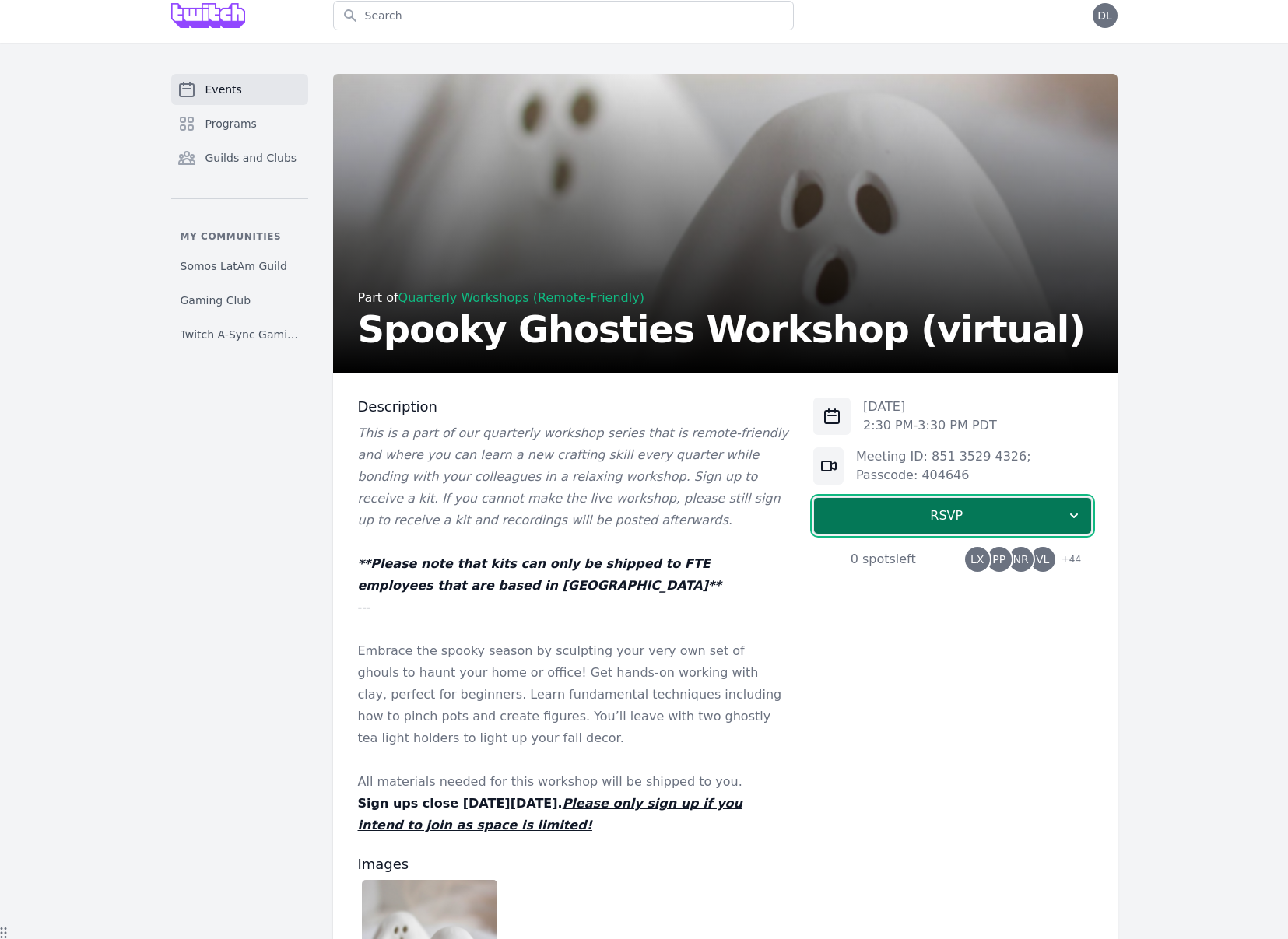
click at [883, 522] on span "RSVP" at bounding box center [946, 516] width 240 height 19
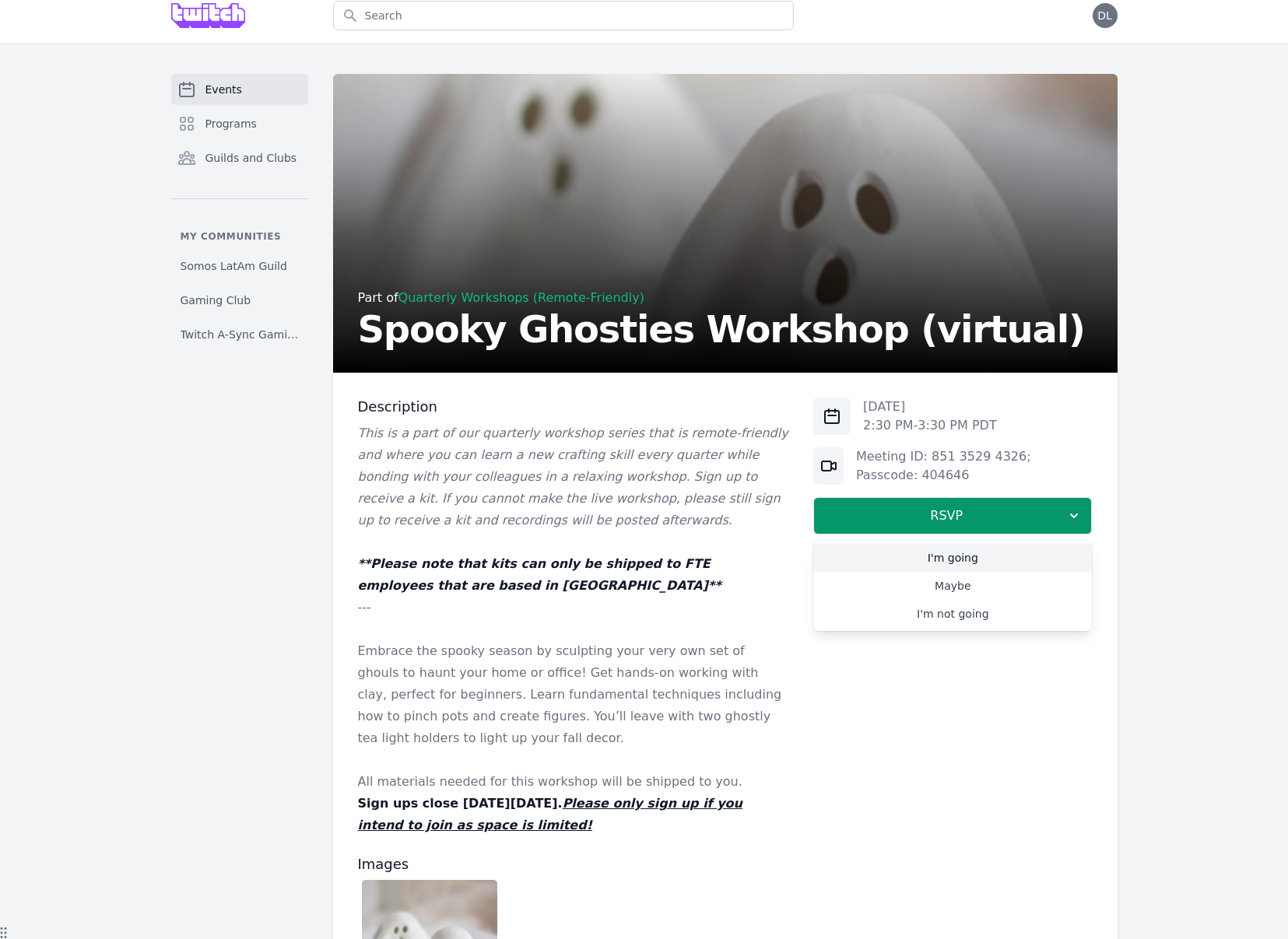
click at [903, 558] on link "I'm going" at bounding box center [951, 557] width 278 height 28
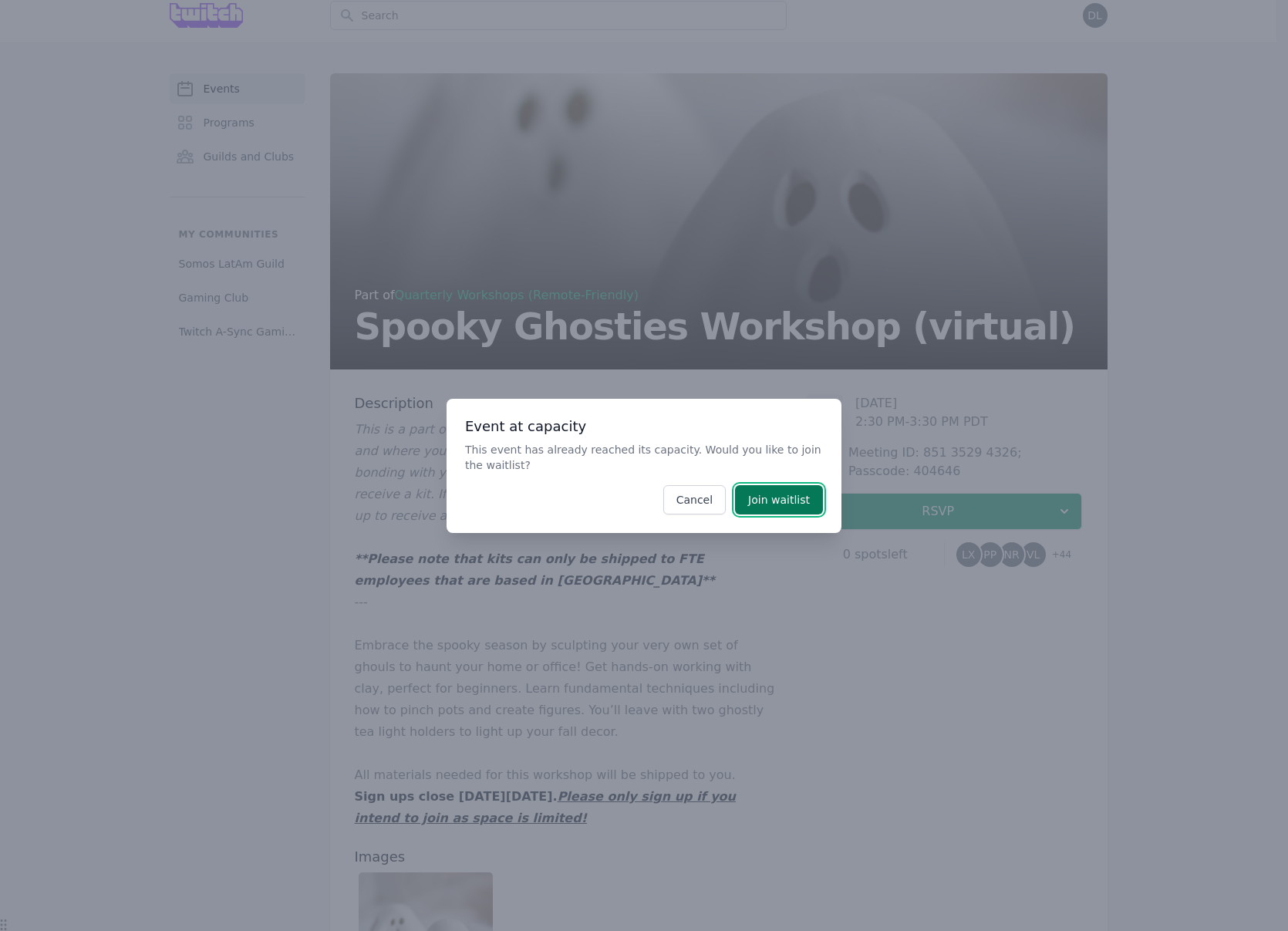
click at [765, 499] on button "Join waitlist" at bounding box center [778, 500] width 88 height 29
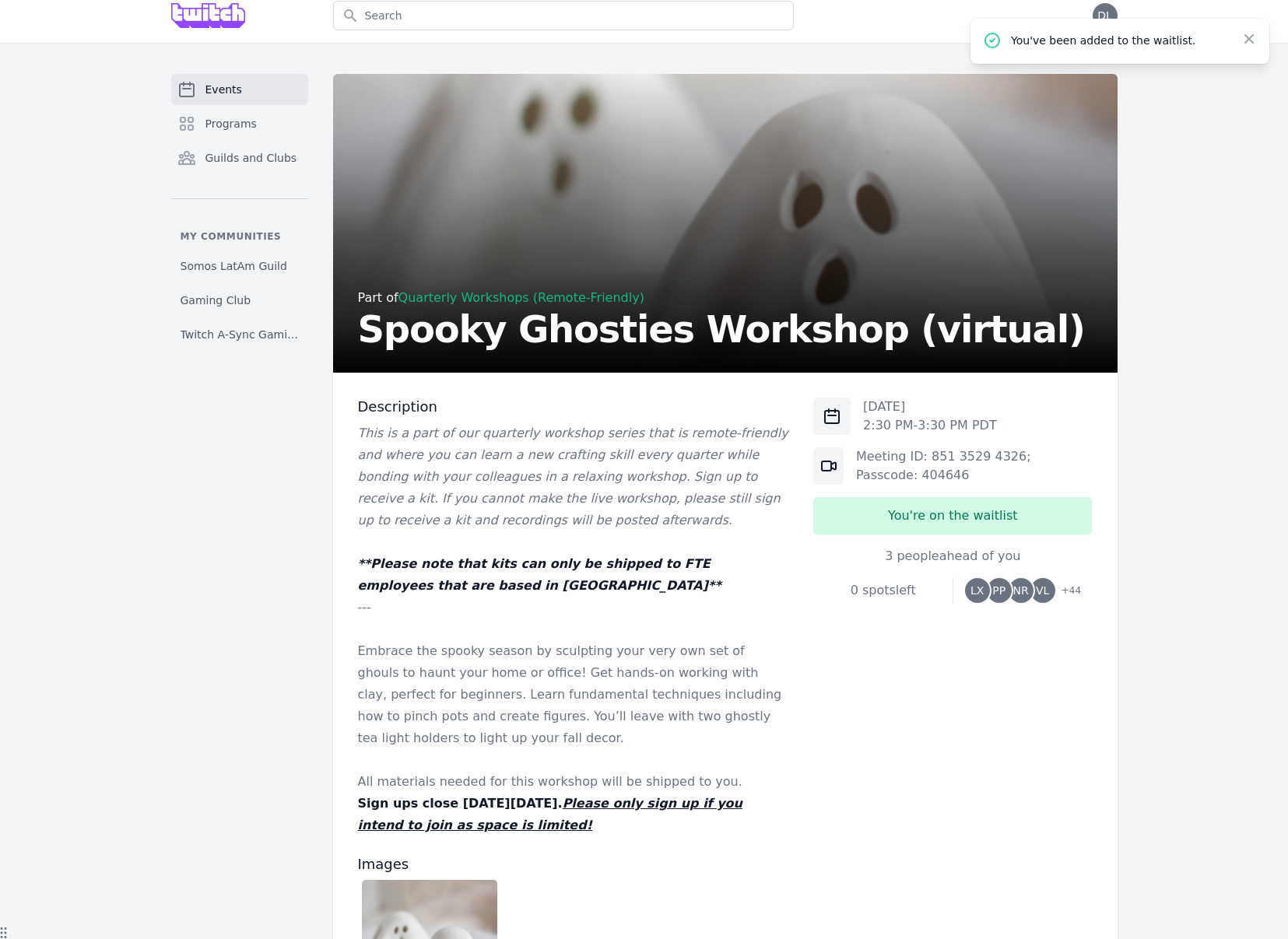
click at [761, 640] on p "Embrace the spooky season by sculpting your very own set of ghouls to haunt you…" at bounding box center [573, 694] width 431 height 109
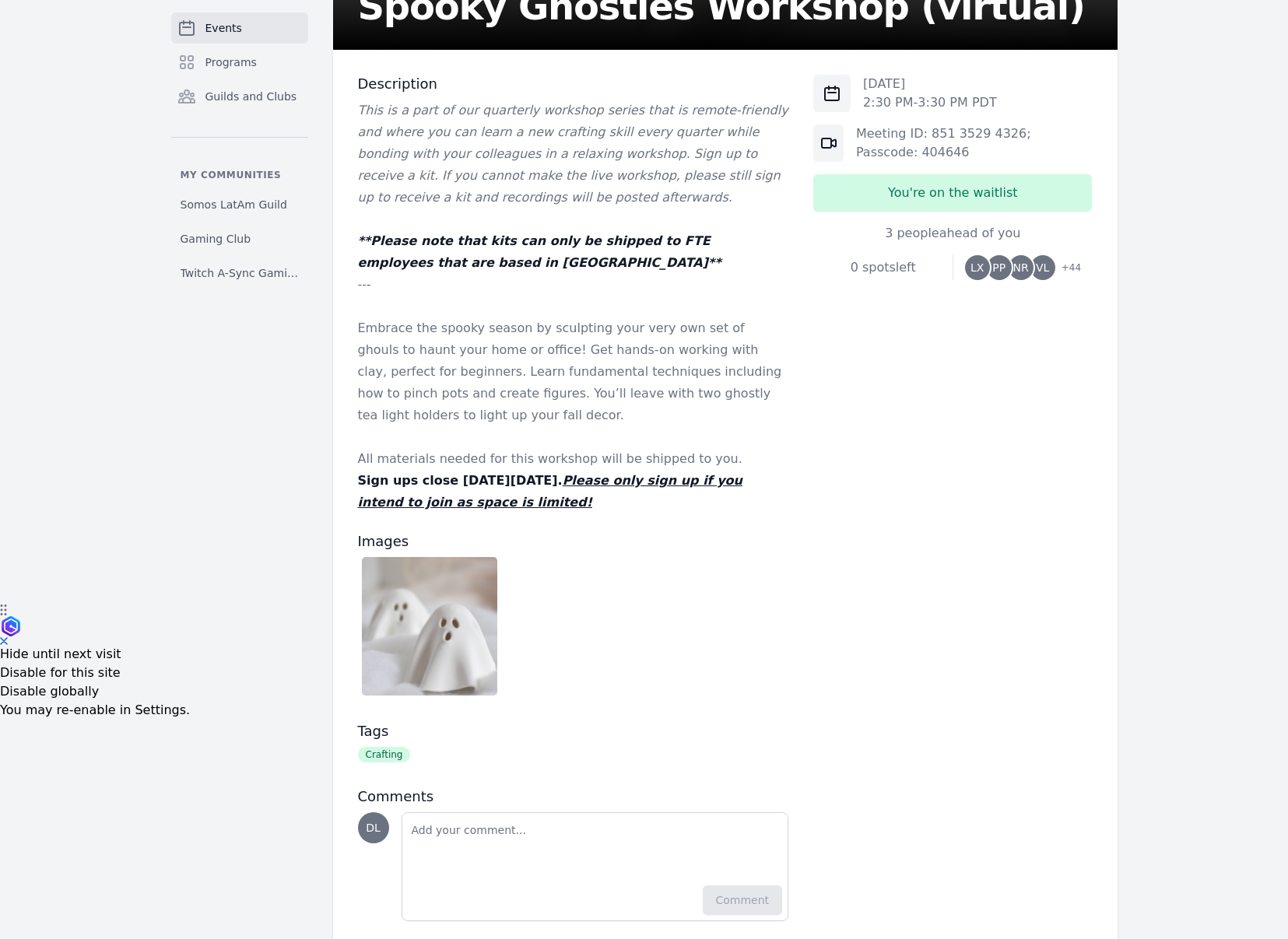
scroll to position [346, 0]
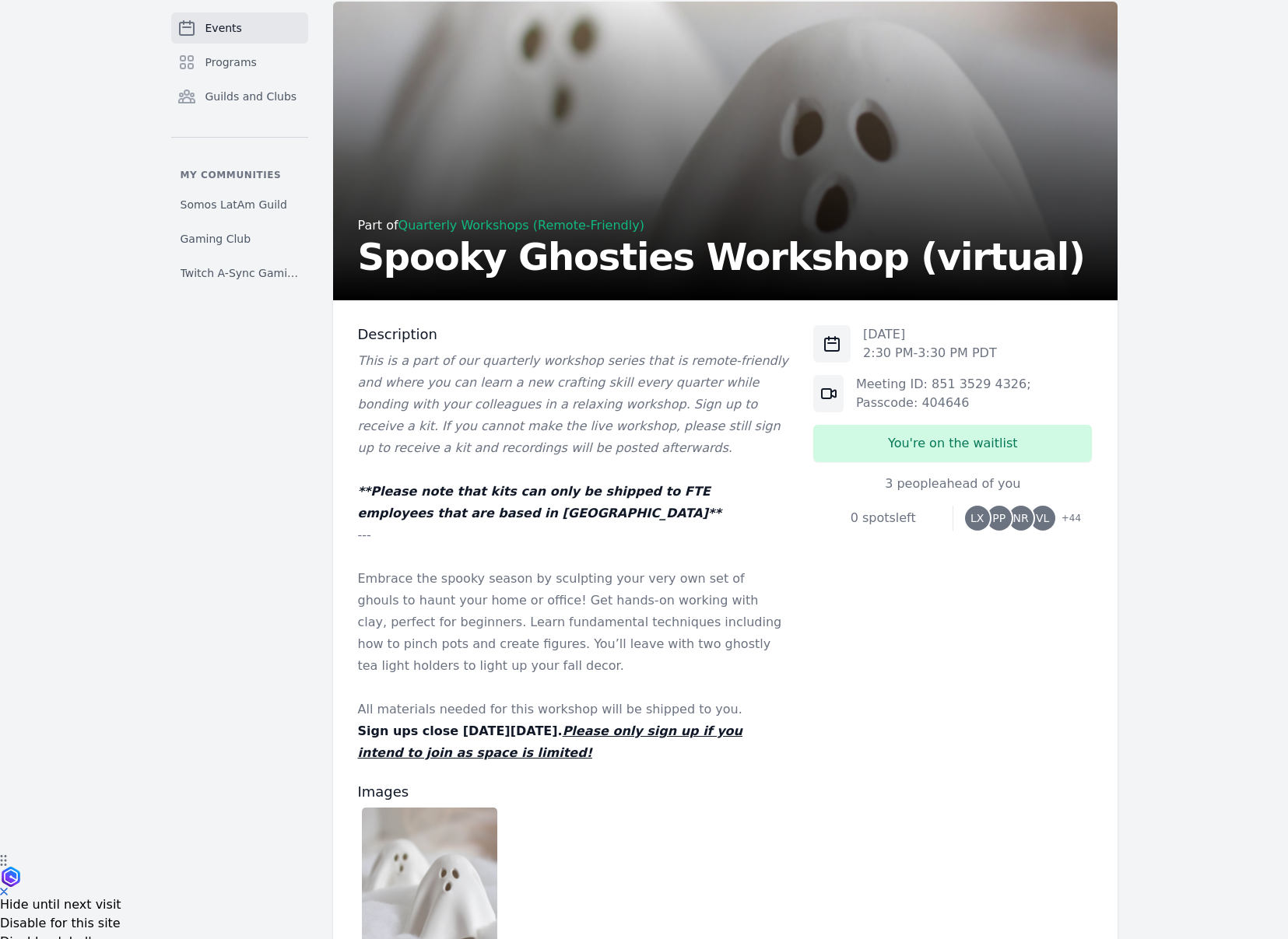
scroll to position [110, 0]
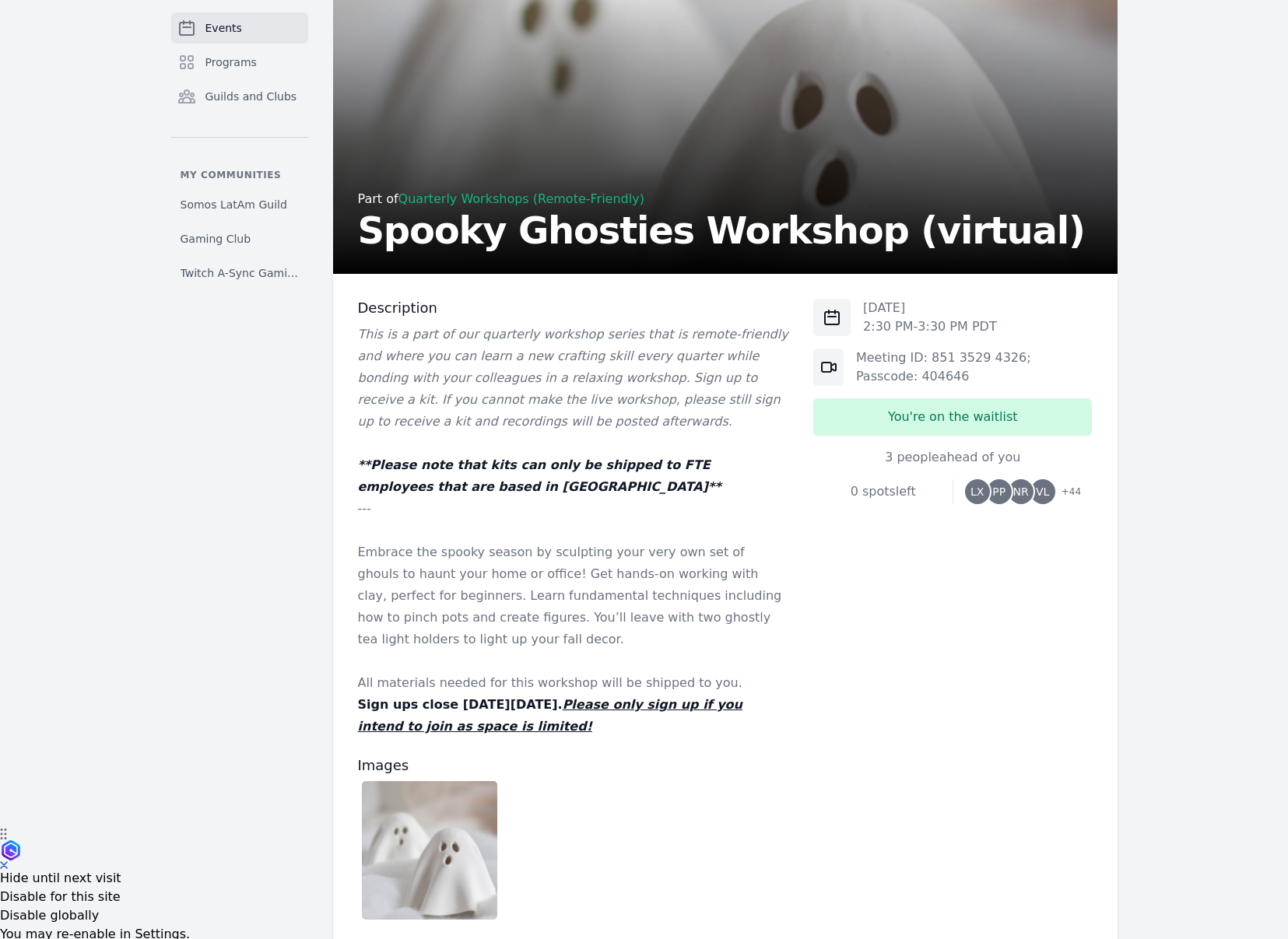
click at [1067, 493] on span "+ 44" at bounding box center [1066, 493] width 29 height 22
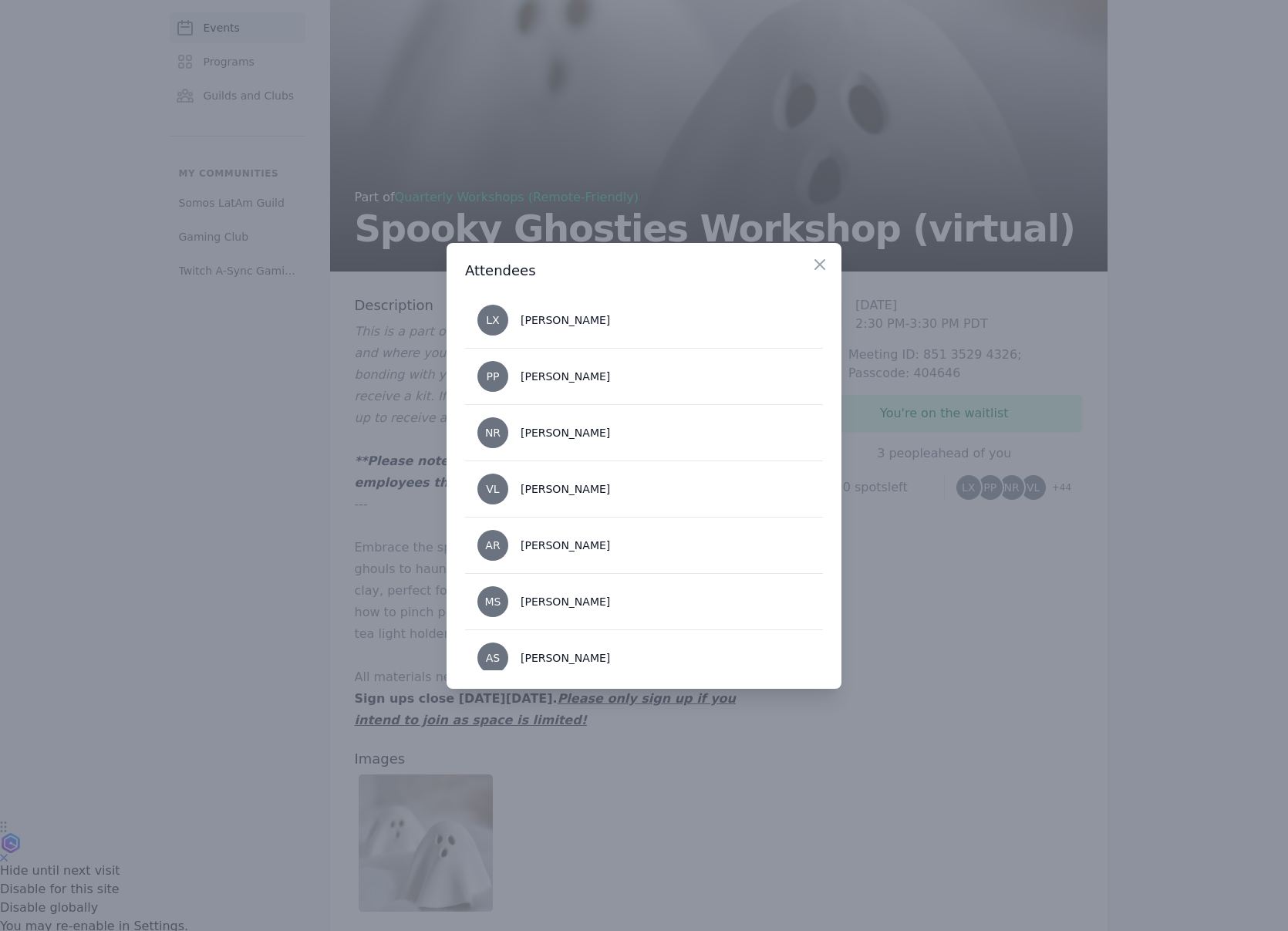
click at [951, 559] on div at bounding box center [644, 466] width 1288 height 931
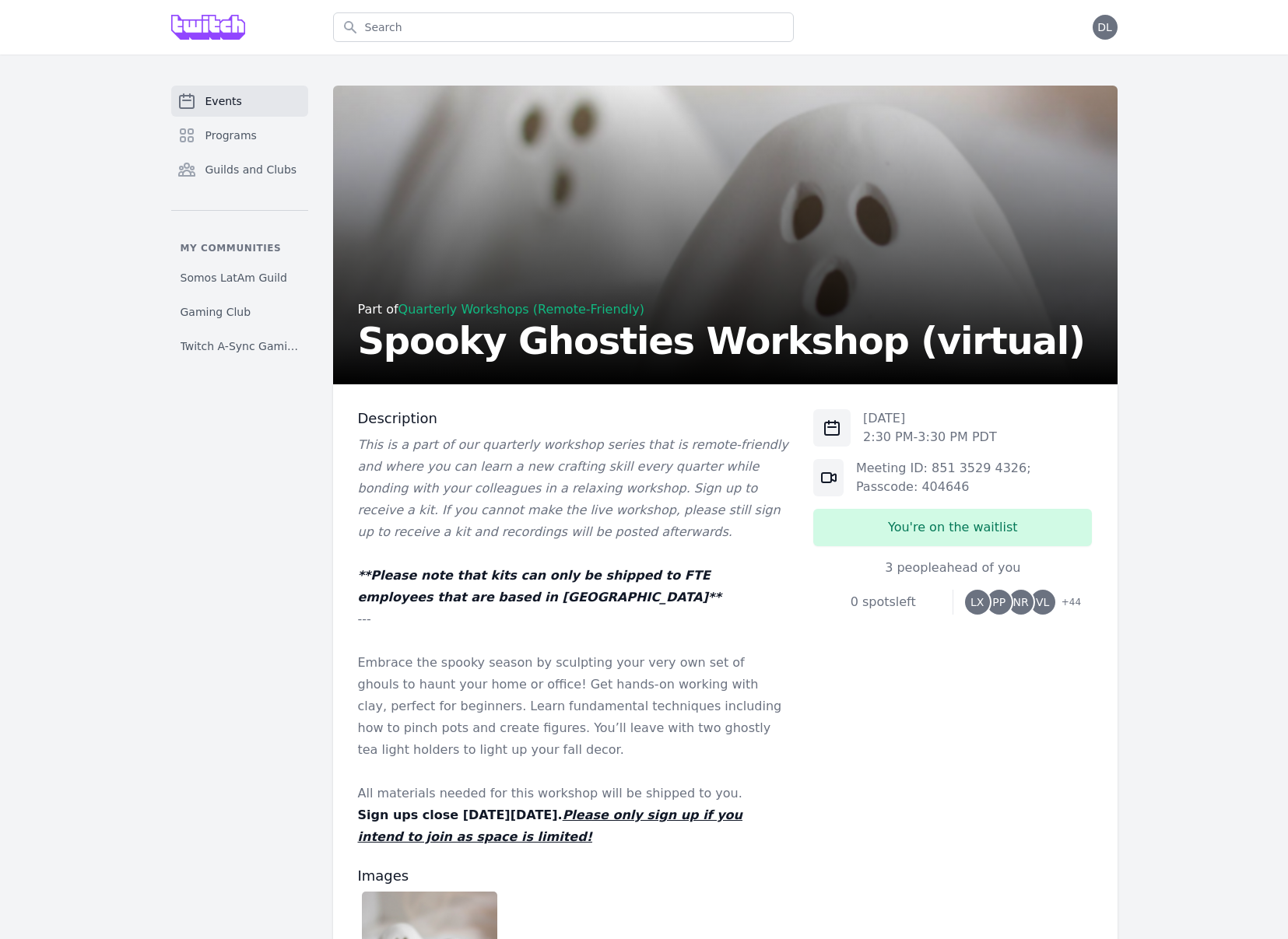
scroll to position [206, 0]
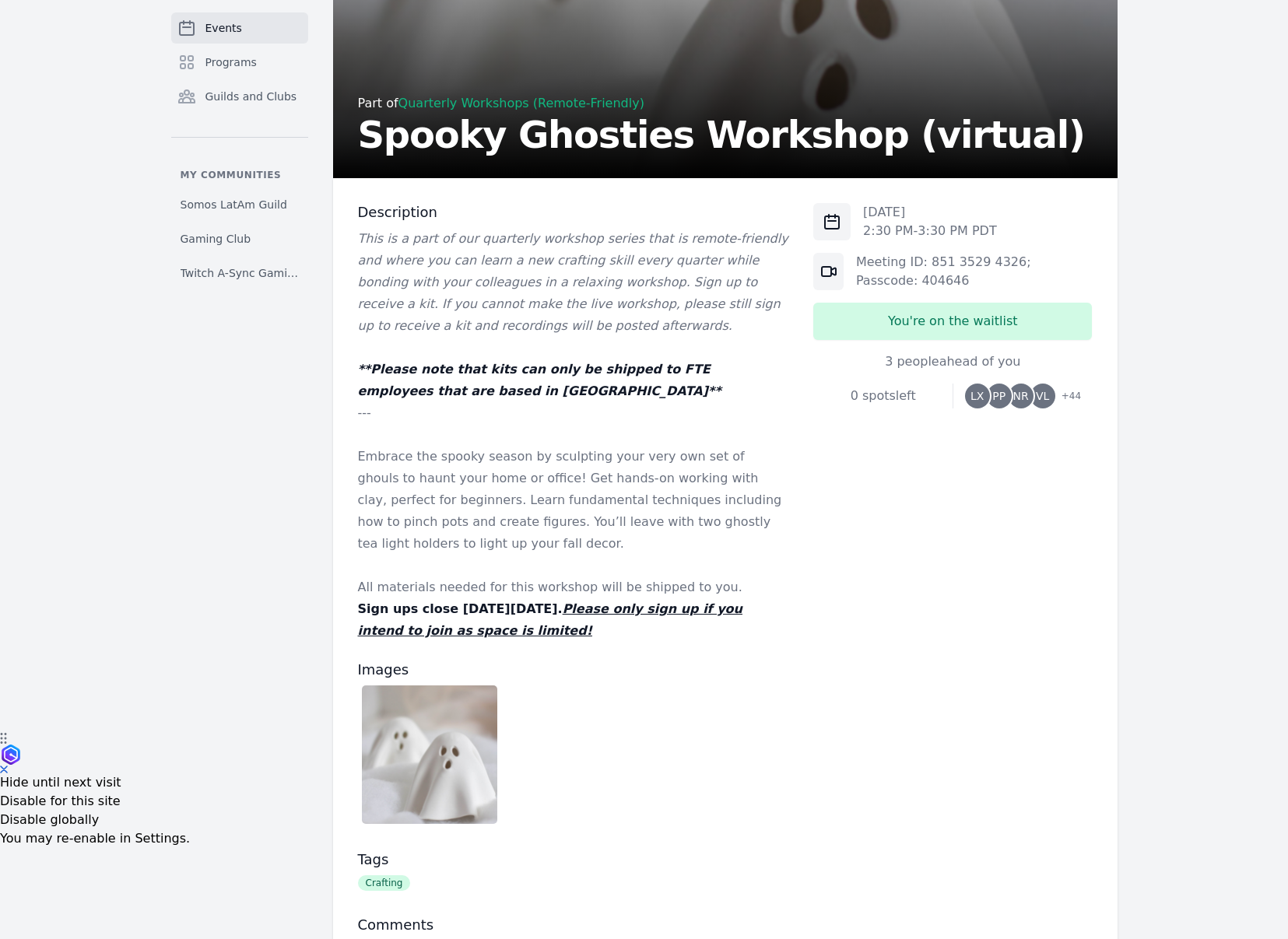
drag, startPoint x: 886, startPoint y: 212, endPoint x: 935, endPoint y: 213, distance: 49.0
click at [935, 213] on p "Fri, Oct 3, 2025" at bounding box center [930, 212] width 134 height 19
click at [718, 529] on p "Embrace the spooky season by sculpting your very own set of ghouls to haunt you…" at bounding box center [573, 500] width 431 height 109
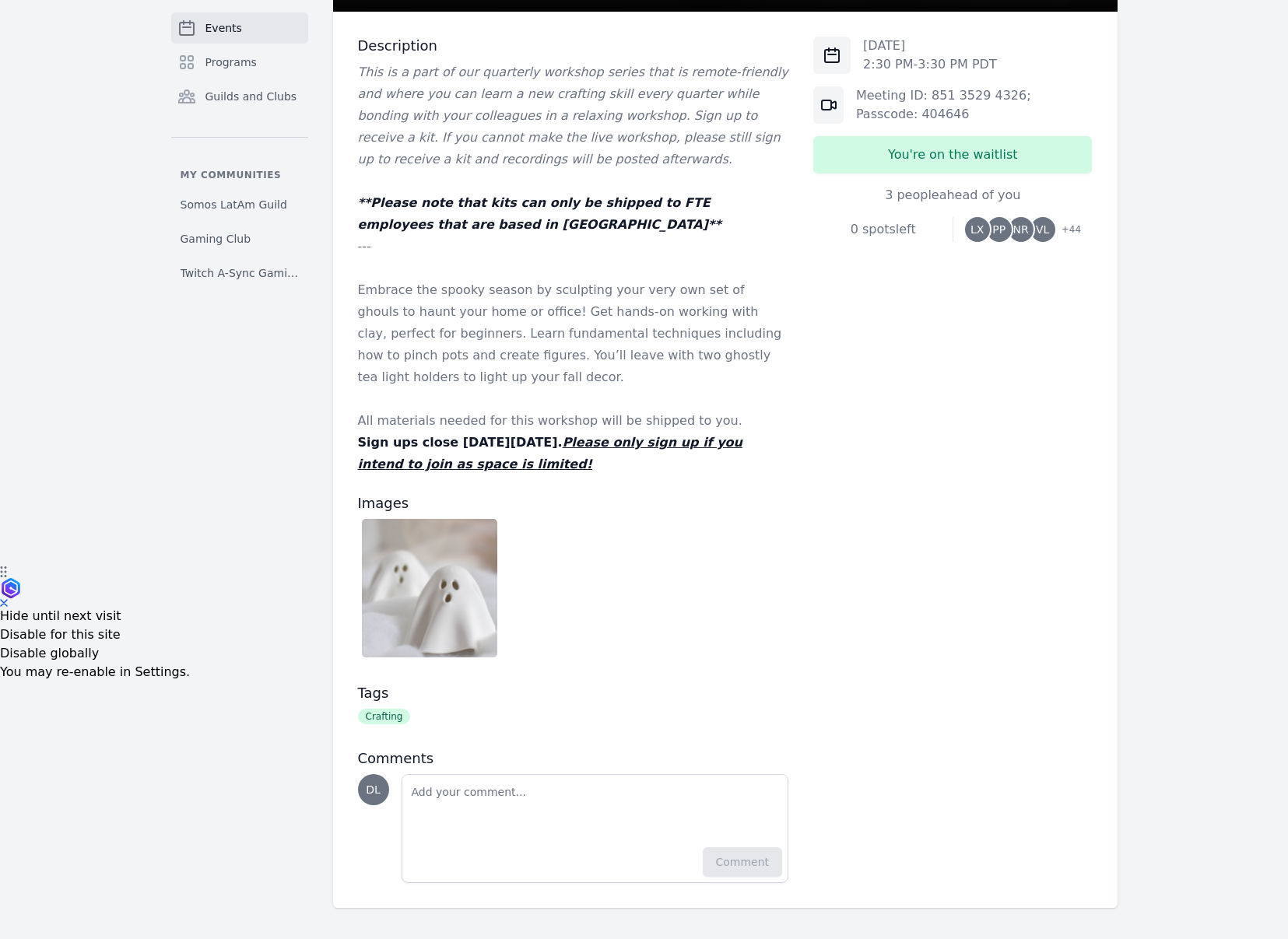
click at [434, 555] on img at bounding box center [430, 588] width 136 height 139
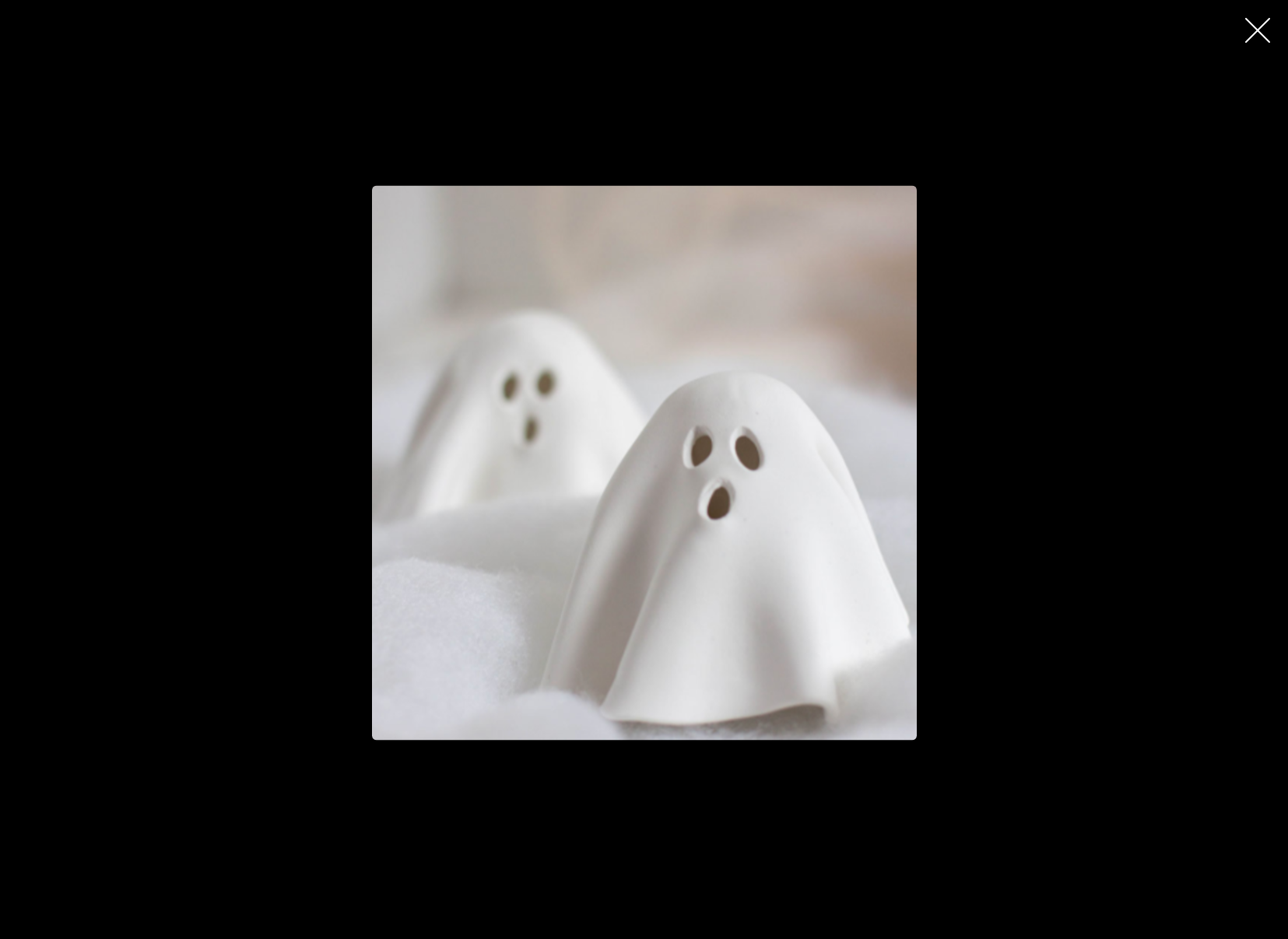
click at [1017, 333] on div "button" at bounding box center [644, 463] width 986 height 660
click at [1243, 43] on button "button" at bounding box center [1257, 30] width 37 height 37
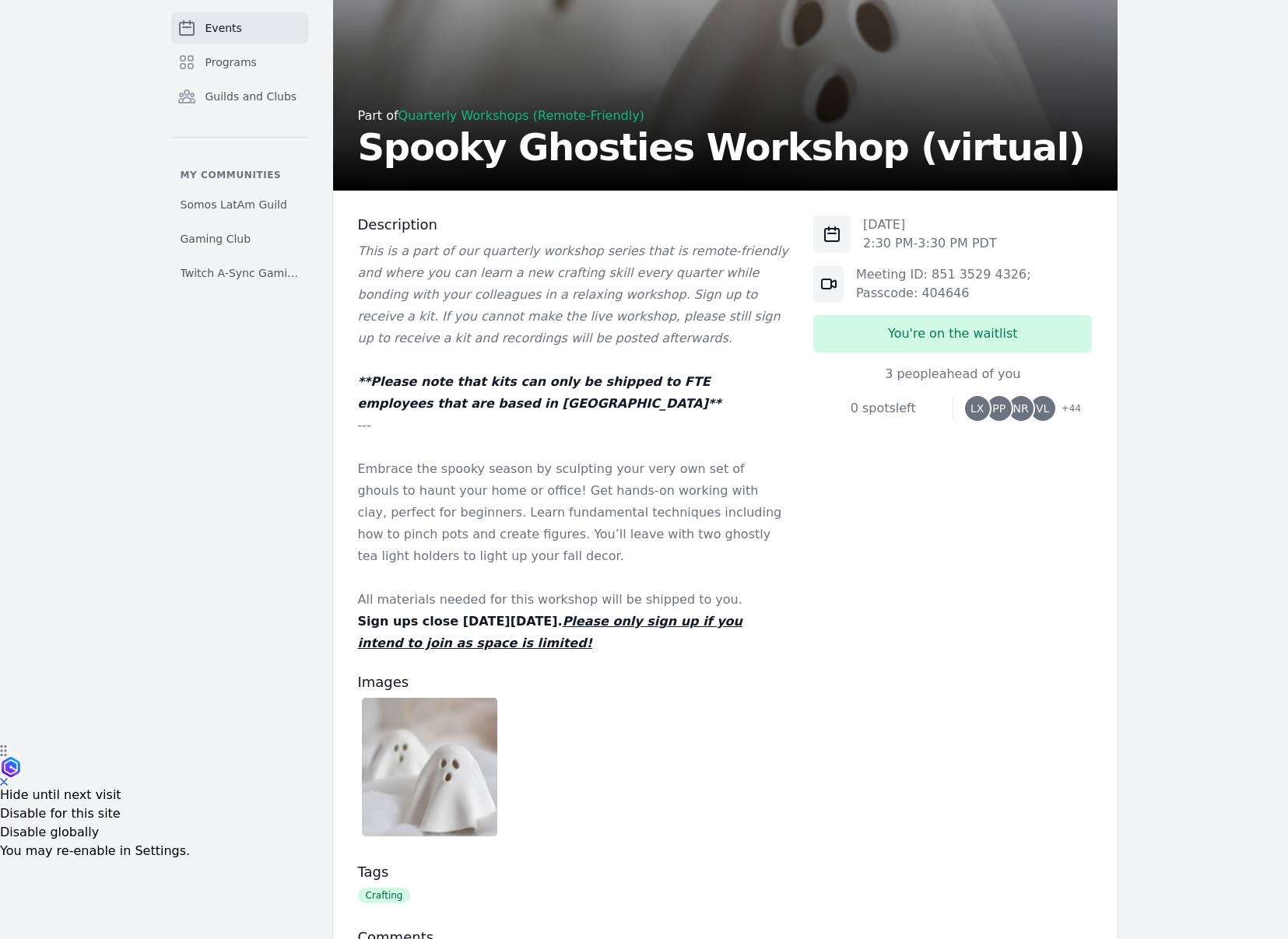
scroll to position [141, 0]
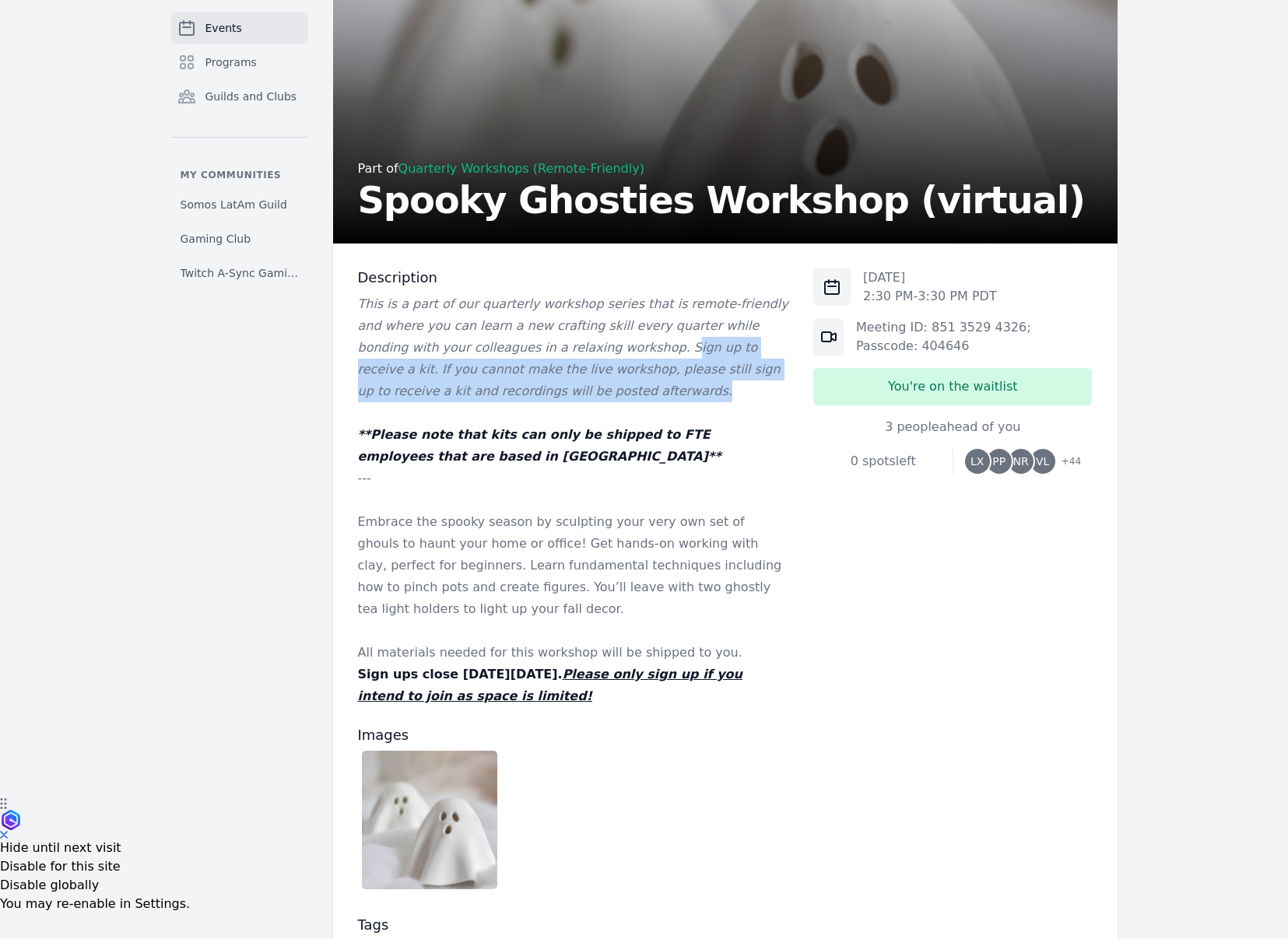
drag, startPoint x: 588, startPoint y: 352, endPoint x: 592, endPoint y: 385, distance: 33.2
click at [592, 384] on p "This is a part of our quarterly workshop series that is remote-friendly and whe…" at bounding box center [573, 347] width 431 height 109
click at [592, 386] on p "This is a part of our quarterly workshop series that is remote-friendly and whe…" at bounding box center [573, 347] width 431 height 109
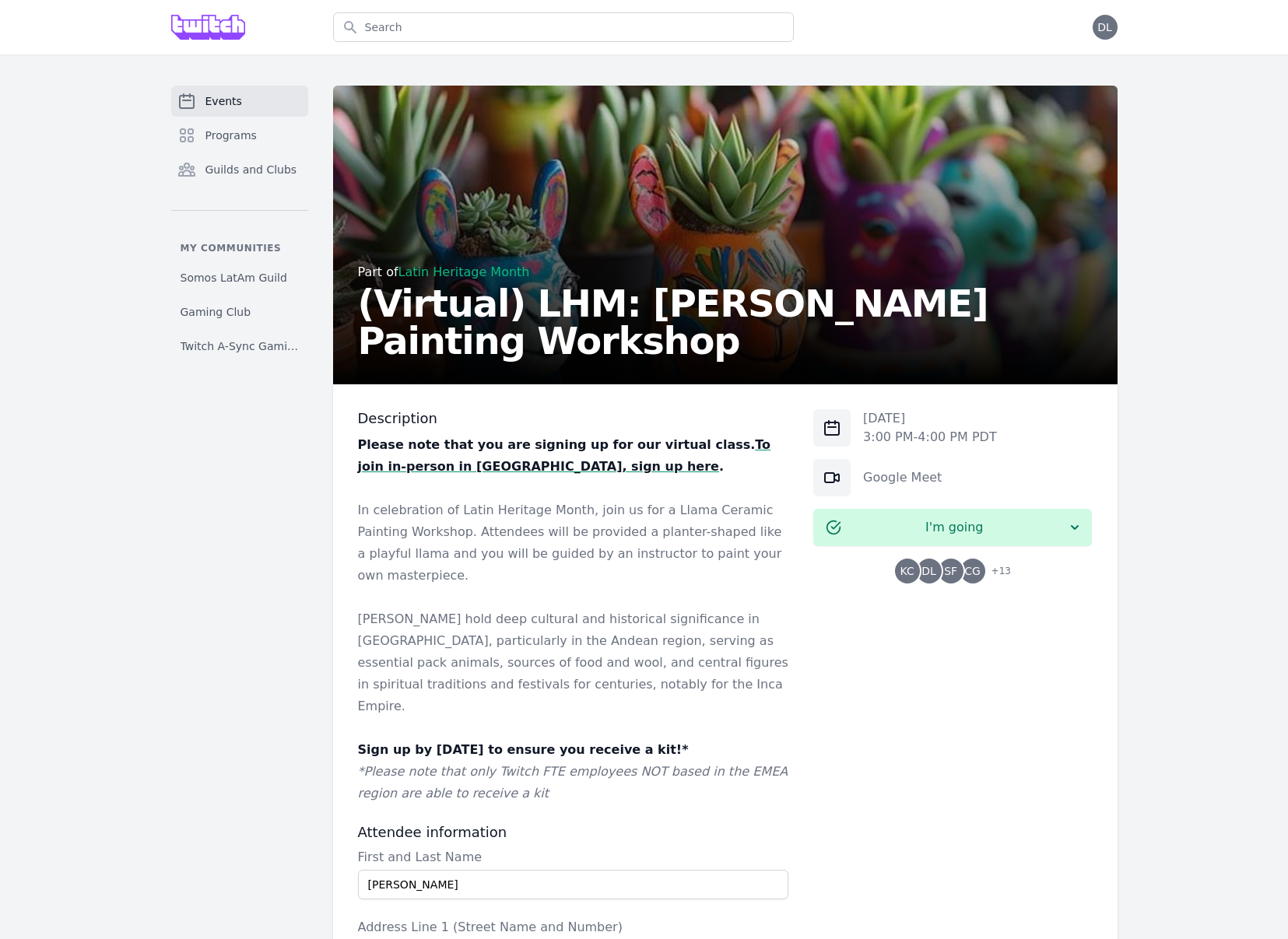
drag, startPoint x: 896, startPoint y: 421, endPoint x: 934, endPoint y: 419, distance: 38.1
click at [934, 419] on p "[DATE]" at bounding box center [930, 418] width 134 height 19
click at [725, 519] on p "In celebration of Latin Heritage Month, join us for a Llama Ceramic Painting Wo…" at bounding box center [573, 544] width 431 height 88
